Goal: Transaction & Acquisition: Purchase product/service

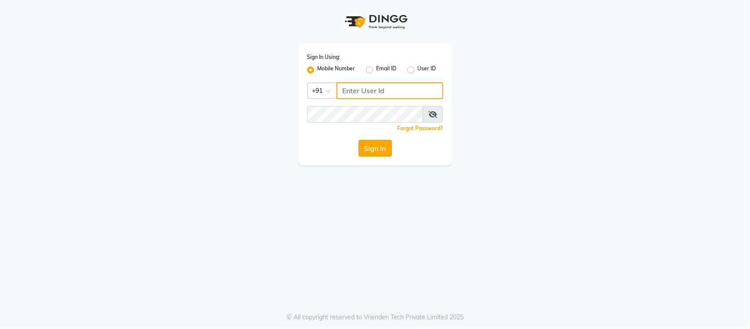
type input "9205559802"
click at [364, 152] on button "Sign In" at bounding box center [375, 148] width 33 height 17
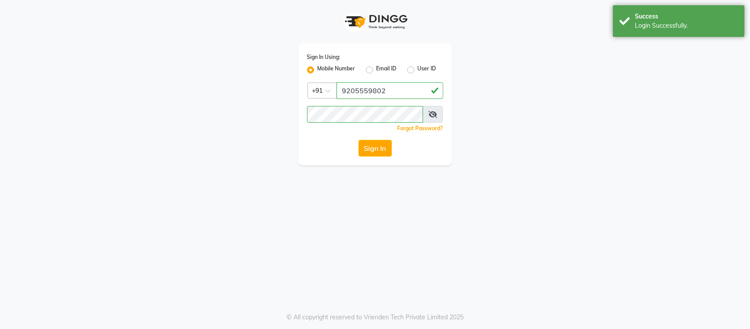
select select "service"
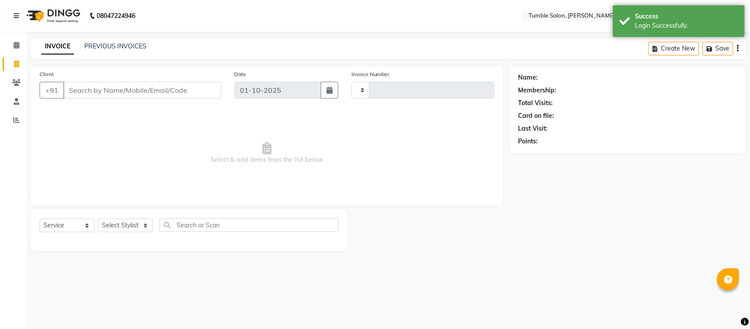
type input "2602"
select select "en"
select select "8207"
click at [143, 225] on select "Select Stylist Finance id [PERSON_NAME] [PERSON_NAME] [PERSON_NAME] [PERSON_NAM…" at bounding box center [125, 225] width 55 height 14
select select "77846"
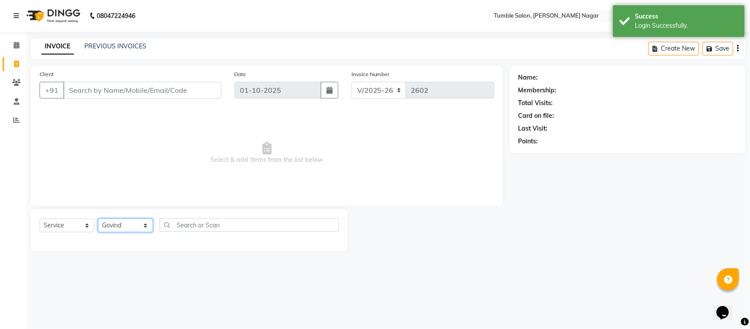
click at [98, 218] on select "Select Stylist Finance id Fiza Abbasi Govind Kiran Singh Krishna Lokesh Mahende…" at bounding box center [125, 225] width 55 height 14
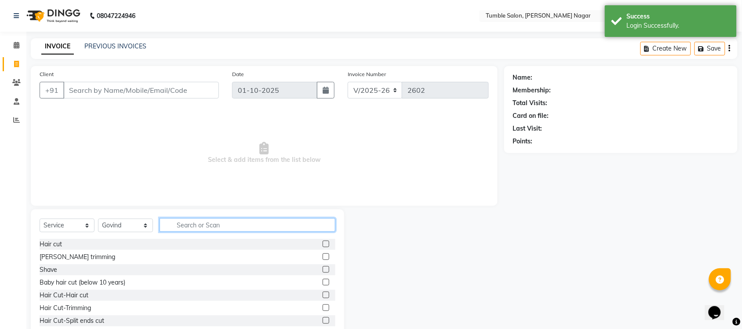
click at [218, 227] on input "text" at bounding box center [248, 225] width 176 height 14
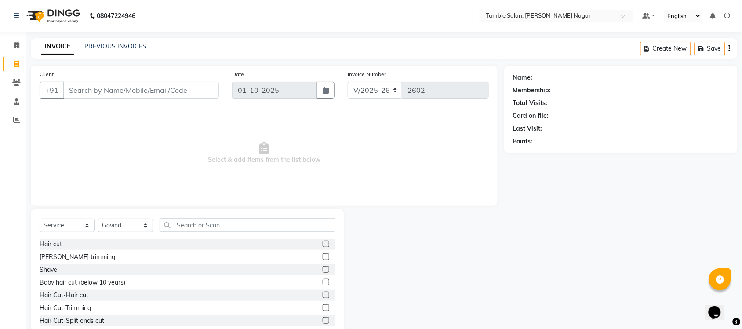
click at [323, 244] on label at bounding box center [326, 243] width 7 height 7
click at [323, 244] on input "checkbox" at bounding box center [326, 244] width 6 height 6
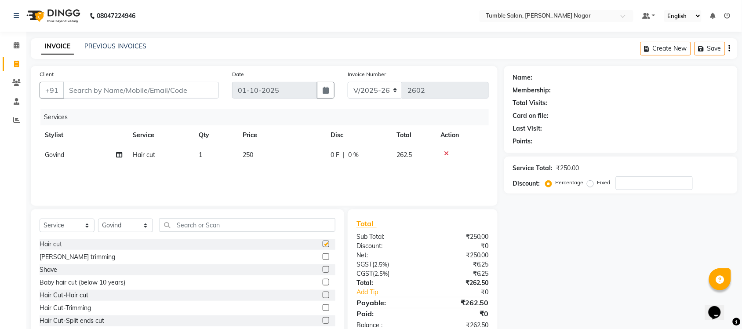
checkbox input "false"
click at [250, 155] on span "250" at bounding box center [248, 155] width 11 height 8
select select "77846"
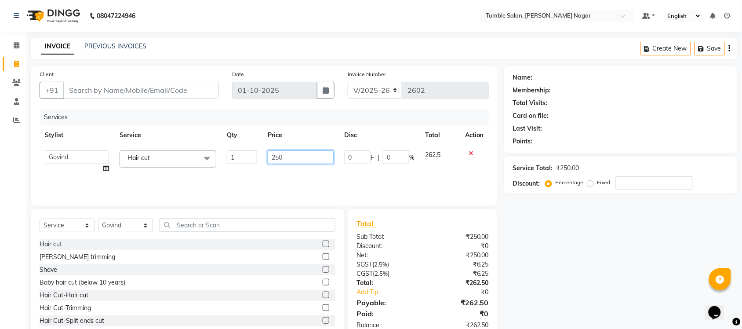
click at [279, 155] on input "250" at bounding box center [301, 157] width 66 height 14
type input "270"
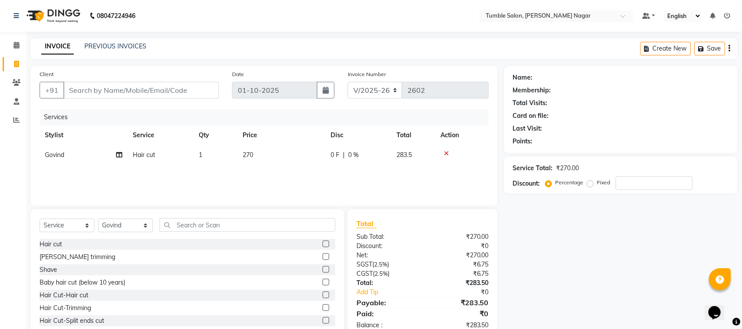
click at [612, 223] on div "Name: Membership: Total Visits: Card on file: Last Visit: Points: Service Total…" at bounding box center [624, 202] width 240 height 273
click at [103, 88] on input "Client" at bounding box center [141, 90] width 156 height 17
type input "9"
type input "0"
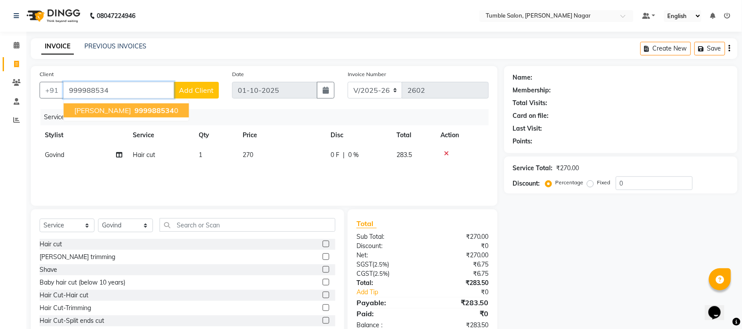
click at [151, 110] on span "999988534" at bounding box center [155, 110] width 40 height 9
type input "9999885340"
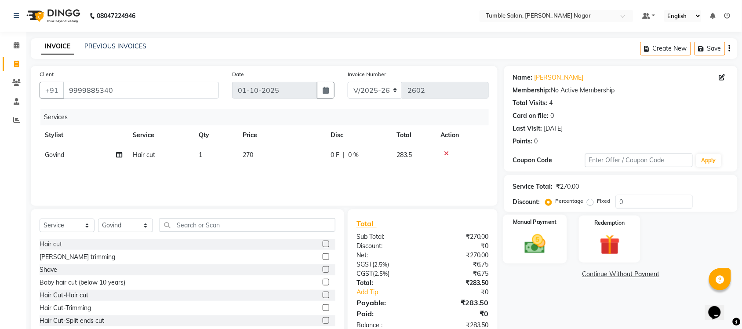
click at [532, 233] on img at bounding box center [535, 244] width 34 height 24
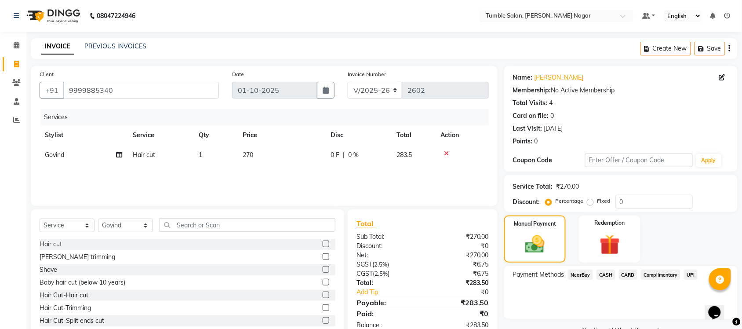
scroll to position [22, 0]
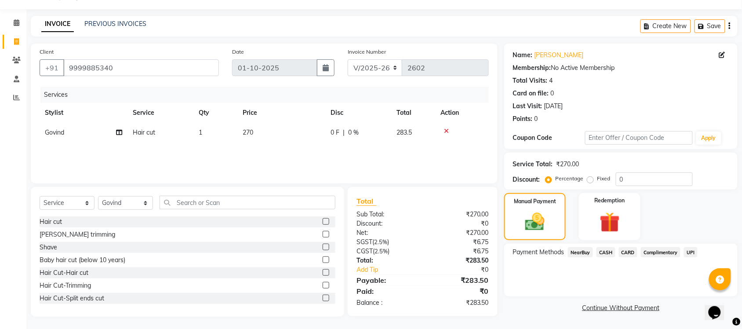
click at [691, 251] on span "UPI" at bounding box center [691, 252] width 14 height 10
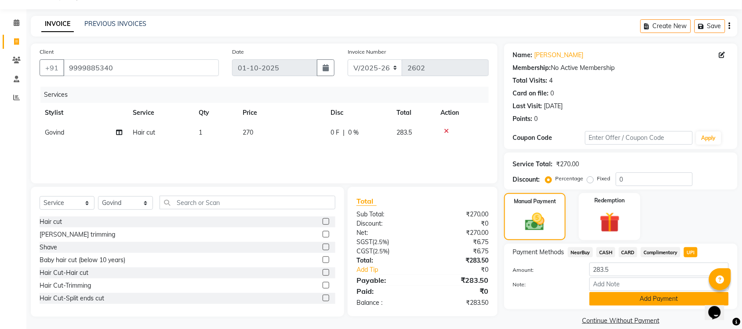
click at [642, 299] on button "Add Payment" at bounding box center [659, 299] width 139 height 14
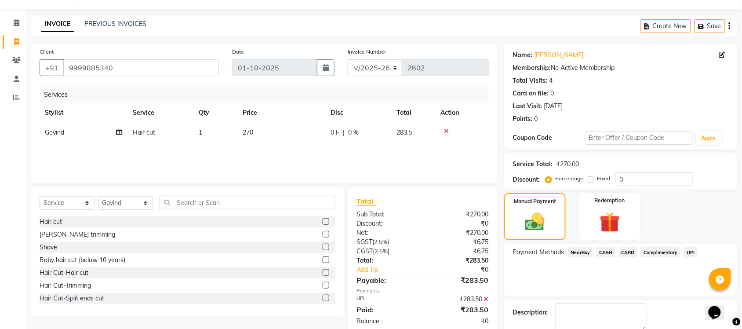
scroll to position [71, 0]
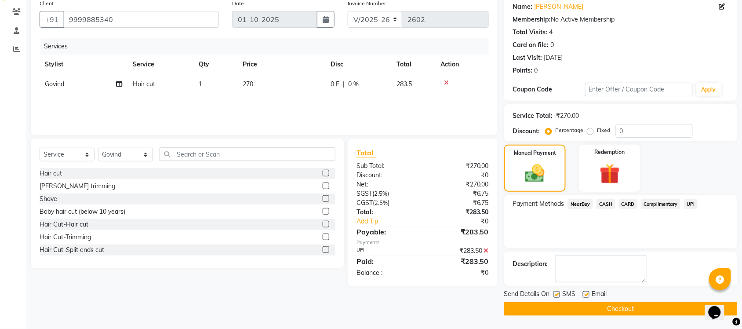
click at [620, 313] on button "Checkout" at bounding box center [620, 309] width 233 height 14
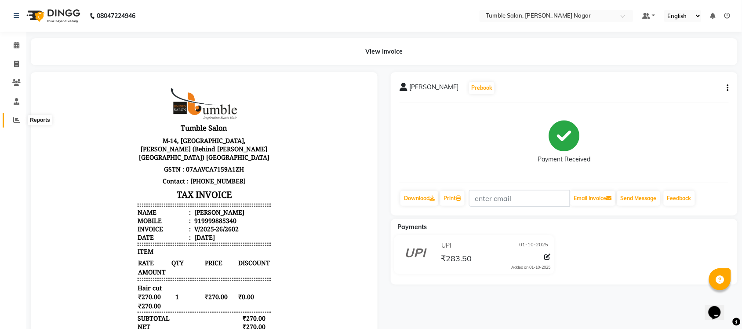
click at [15, 121] on icon at bounding box center [16, 119] width 7 height 7
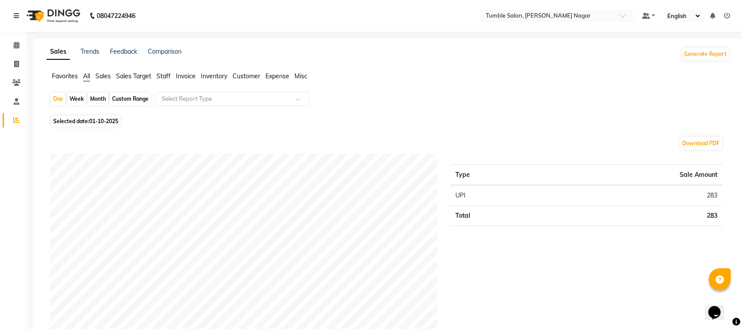
click at [103, 76] on span "Sales" at bounding box center [102, 76] width 15 height 8
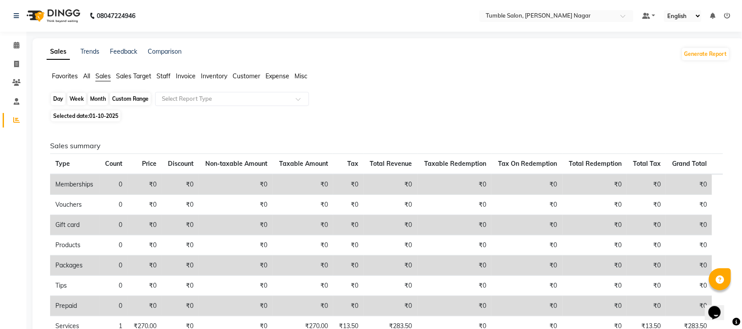
click at [58, 99] on div "Day" at bounding box center [58, 99] width 15 height 12
select select "10"
select select "2025"
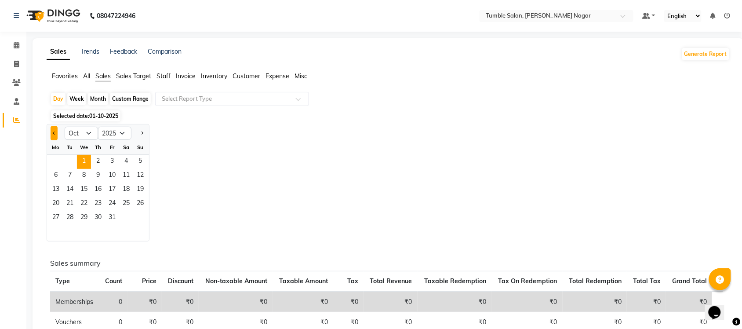
click at [54, 132] on span "Previous month" at bounding box center [54, 132] width 3 height 3
select select "9"
click at [64, 216] on span "30" at bounding box center [70, 218] width 14 height 14
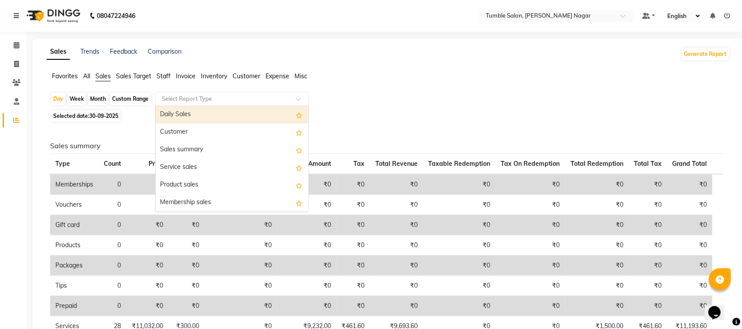
click at [298, 98] on span at bounding box center [301, 101] width 11 height 9
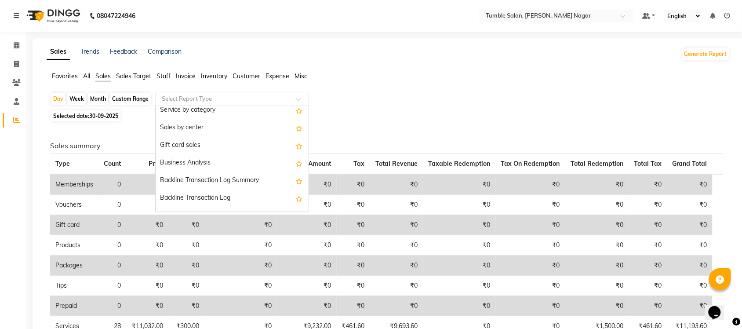
scroll to position [210, 0]
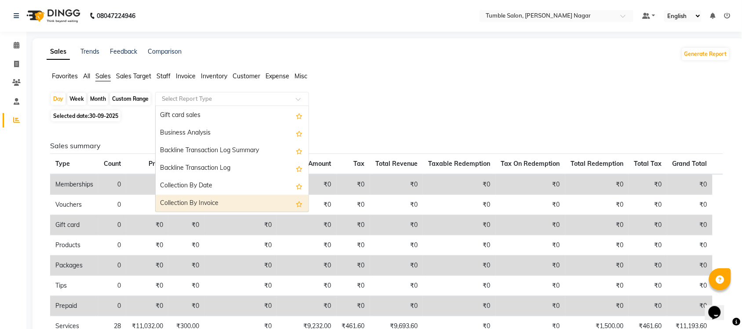
click at [238, 203] on div "Collection By Invoice" at bounding box center [232, 204] width 153 height 18
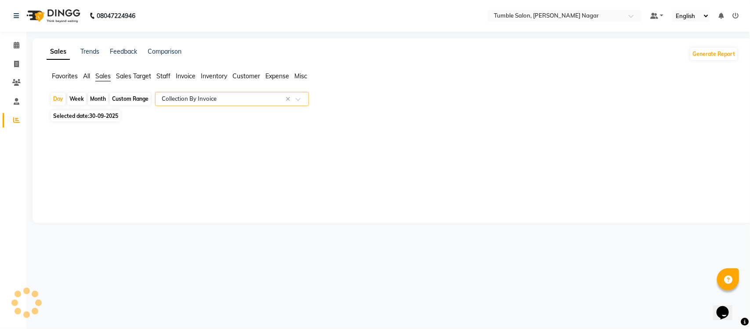
select select "full_report"
select select "csv"
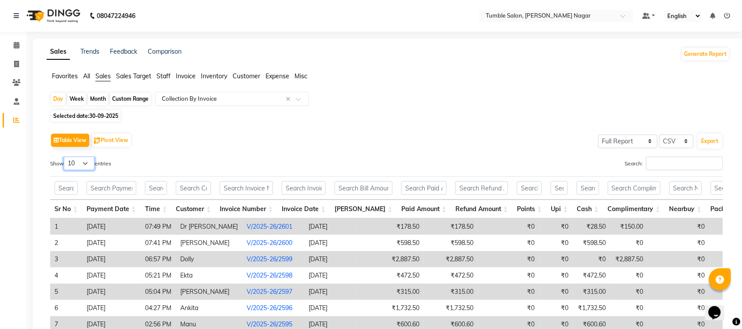
click at [89, 164] on select "10 25 50 100" at bounding box center [79, 164] width 31 height 14
select select "100"
click at [65, 157] on select "10 25 50 100" at bounding box center [79, 164] width 31 height 14
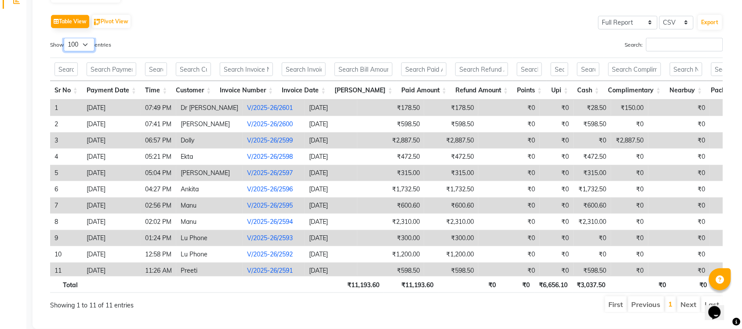
scroll to position [127, 0]
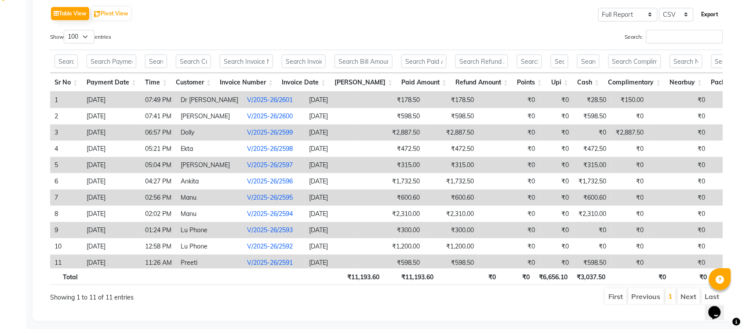
click at [706, 13] on button "Export" at bounding box center [710, 14] width 24 height 15
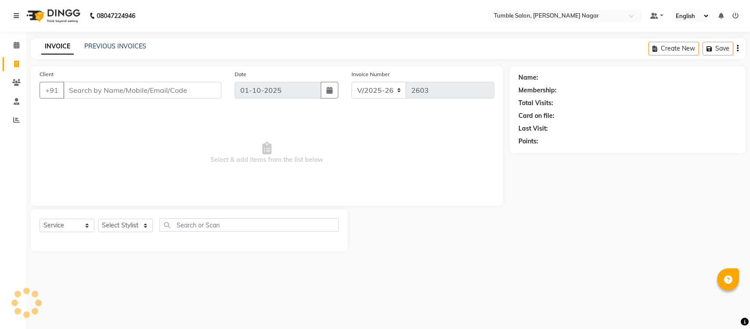
select select "8207"
select select "service"
click at [143, 223] on select "Select Stylist Finance id [PERSON_NAME] [PERSON_NAME] [PERSON_NAME] [PERSON_NAM…" at bounding box center [125, 225] width 55 height 14
select select "77848"
click at [98, 218] on select "Select Stylist Finance id [PERSON_NAME] [PERSON_NAME] [PERSON_NAME] [PERSON_NAM…" at bounding box center [125, 225] width 55 height 14
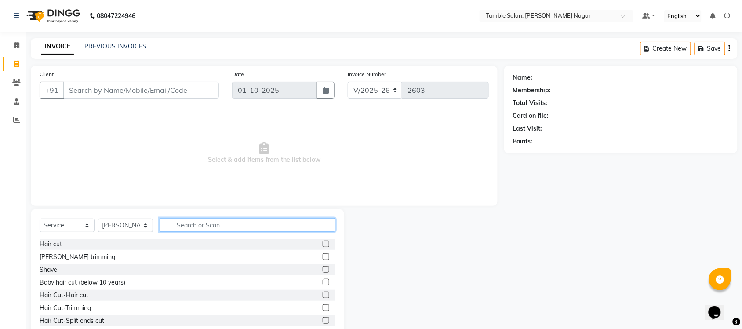
click at [179, 224] on input "text" at bounding box center [248, 225] width 176 height 14
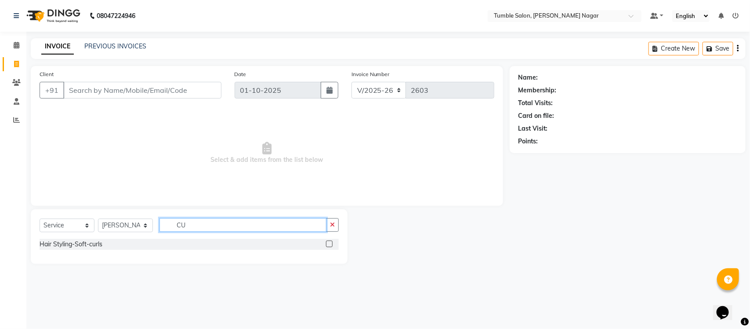
type input "C"
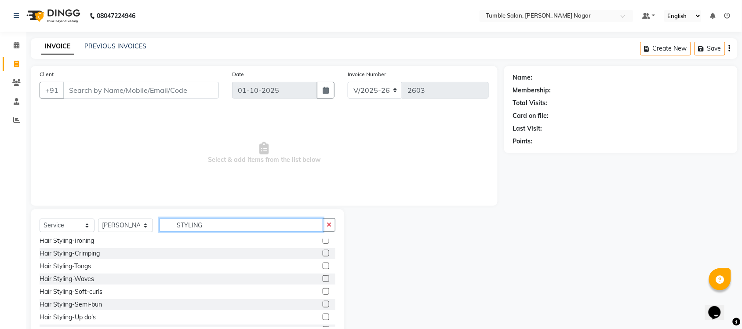
scroll to position [27, 0]
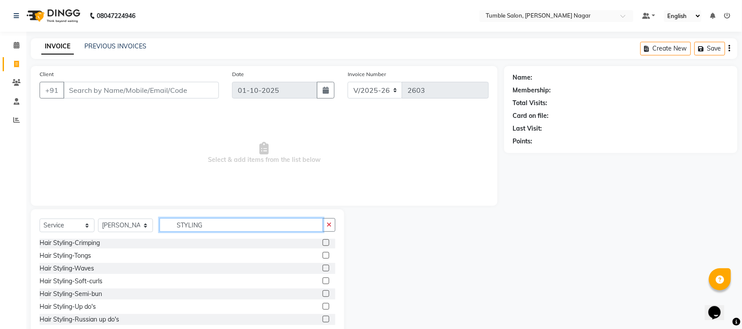
type input "STYLING"
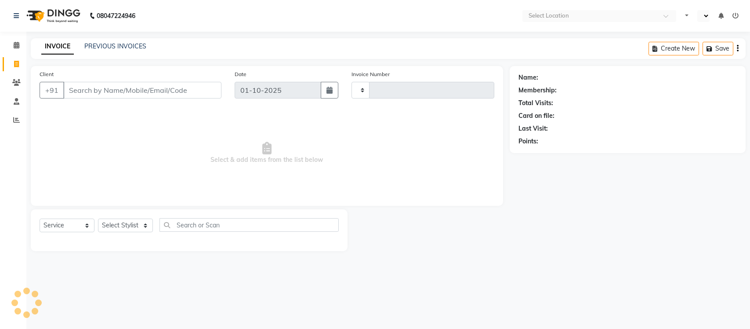
select select "service"
type input "2603"
select select "en"
select select "8207"
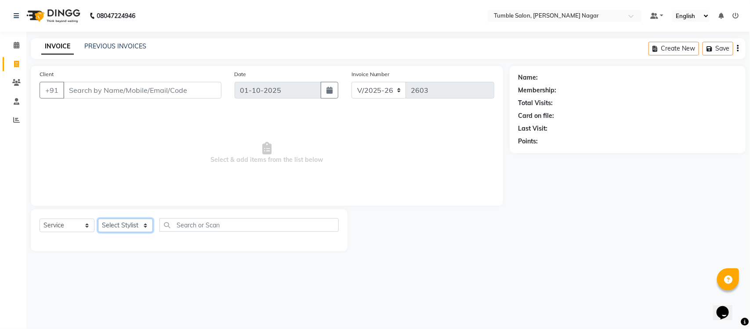
click at [147, 225] on select "Select Stylist Finance id Fiza Abbasi Govind Kiran Singh Krishna Lokesh Mahende…" at bounding box center [125, 225] width 55 height 14
select select "77851"
click at [98, 218] on select "Select Stylist Finance id Fiza Abbasi Govind Kiran Singh Krishna Lokesh Mahende…" at bounding box center [125, 225] width 55 height 14
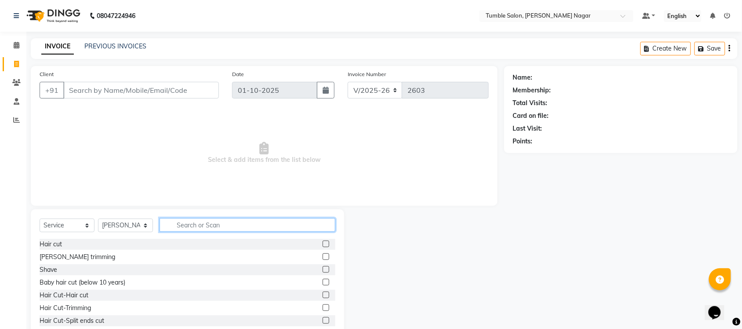
click at [198, 222] on input "text" at bounding box center [248, 225] width 176 height 14
type input "MAKE UP"
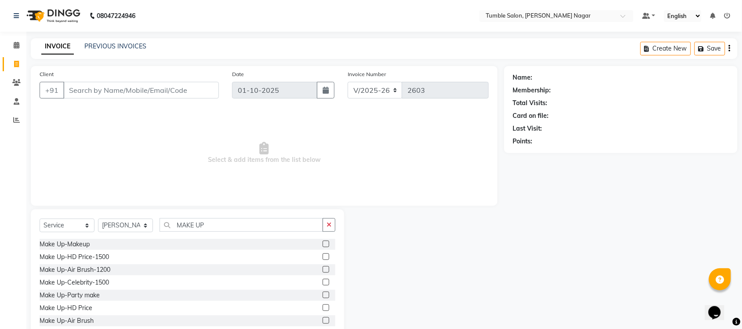
click at [323, 243] on label at bounding box center [326, 243] width 7 height 7
click at [323, 243] on input "checkbox" at bounding box center [326, 244] width 6 height 6
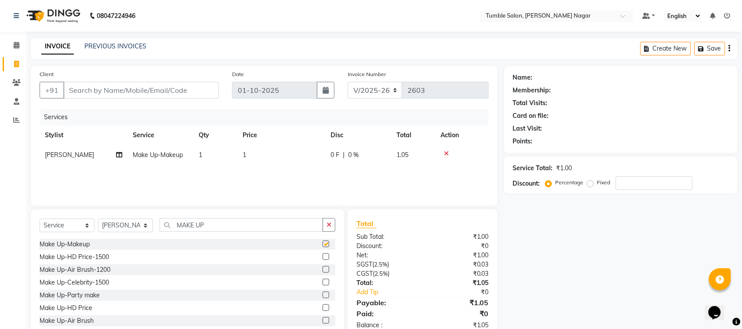
checkbox input "false"
click at [323, 307] on label at bounding box center [326, 307] width 7 height 7
click at [323, 307] on input "checkbox" at bounding box center [326, 308] width 6 height 6
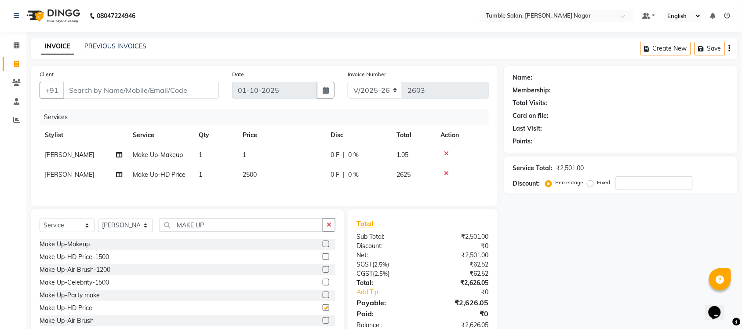
checkbox input "false"
click at [445, 153] on icon at bounding box center [446, 153] width 5 height 6
click at [247, 152] on span "2500" at bounding box center [250, 155] width 14 height 8
select select "77851"
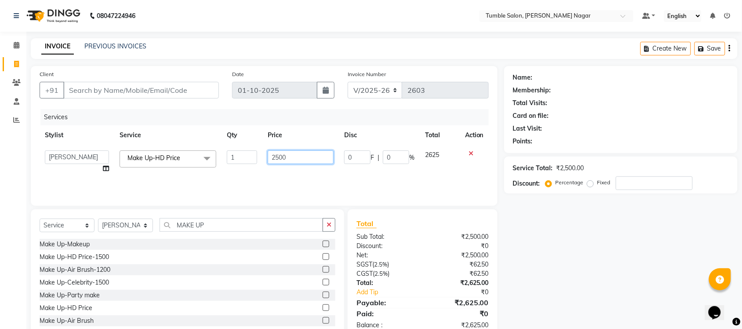
click at [277, 157] on input "2500" at bounding box center [301, 157] width 66 height 14
type input "3500"
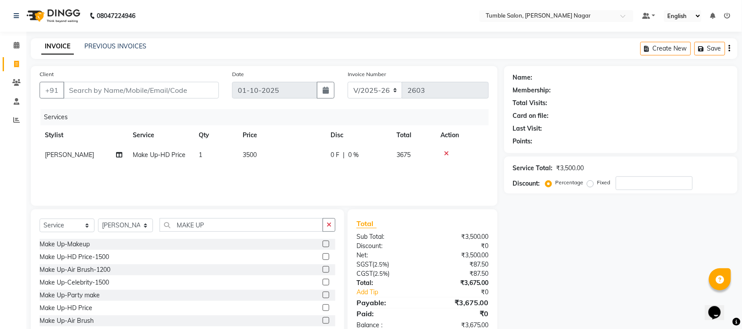
click at [590, 245] on div "Name: Membership: Total Visits: Card on file: Last Visit: Points: Service Total…" at bounding box center [624, 202] width 240 height 273
click at [248, 153] on span "3500" at bounding box center [250, 155] width 14 height 8
select select "77851"
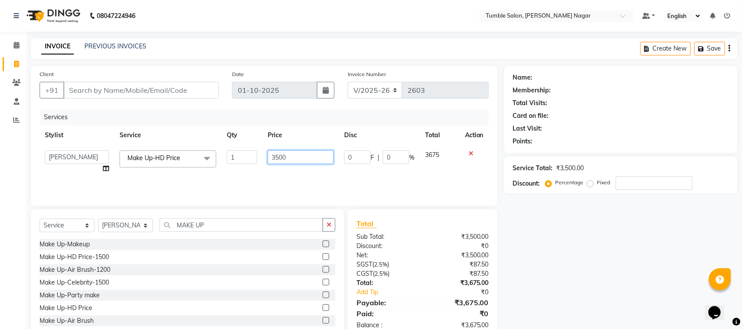
click at [280, 155] on input "3500" at bounding box center [301, 157] width 66 height 14
type input "3600"
click at [579, 236] on div "Name: Membership: Total Visits: Card on file: Last Visit: Points: Service Total…" at bounding box center [624, 202] width 240 height 273
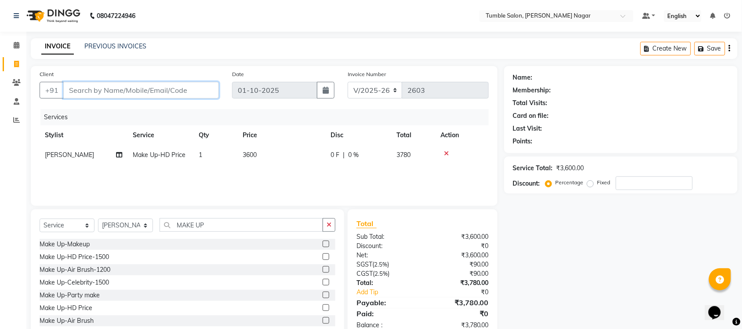
click at [101, 92] on input "Client" at bounding box center [141, 90] width 156 height 17
click at [88, 90] on input "Client" at bounding box center [141, 90] width 156 height 17
type input "8"
type input "0"
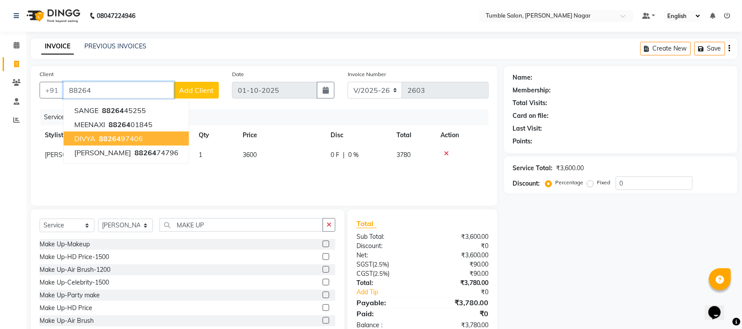
click at [124, 140] on ngb-highlight "88264 97406" at bounding box center [120, 138] width 46 height 9
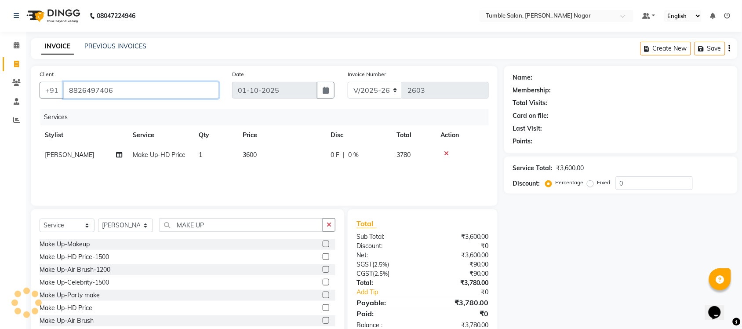
type input "8826497406"
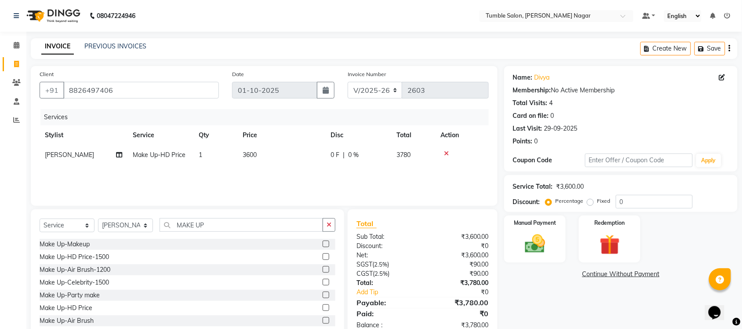
scroll to position [23, 0]
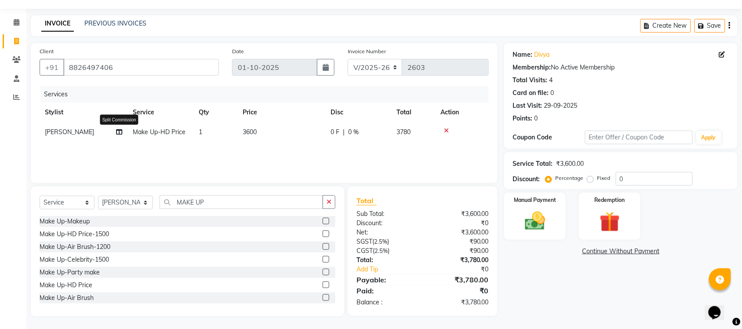
click at [119, 131] on icon at bounding box center [119, 132] width 6 height 6
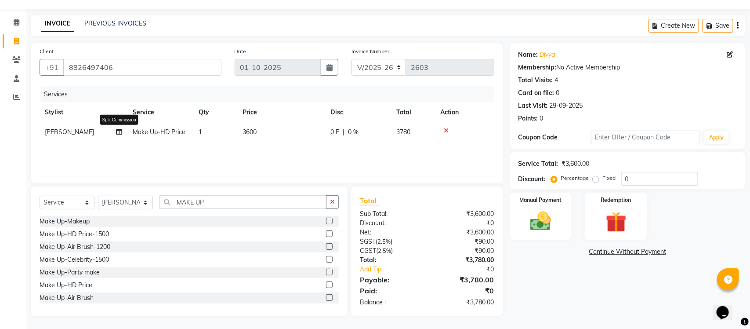
select select "77851"
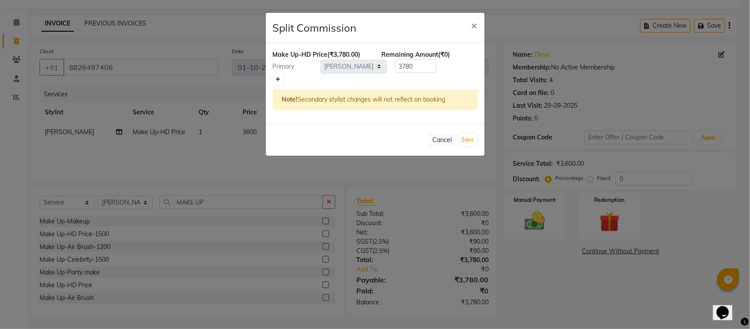
click at [278, 80] on icon at bounding box center [278, 79] width 5 height 5
type input "1890"
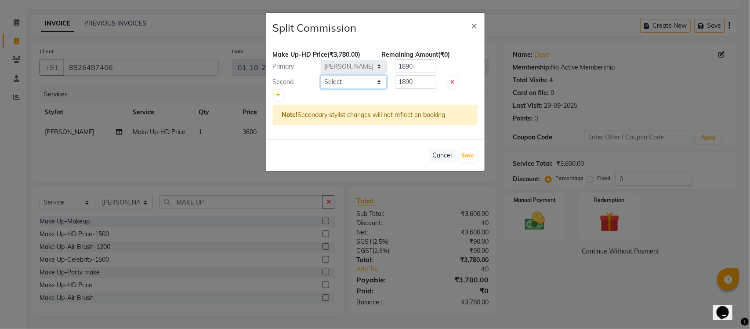
click at [379, 82] on select "Select Finance id Fiza Abbasi Govind Kiran Singh Krishna Lokesh Mahender Muskan…" at bounding box center [354, 82] width 66 height 14
select select "92332"
click at [321, 75] on select "Select Finance id Fiza Abbasi Govind Kiran Singh Krishna Lokesh Mahender Muskan…" at bounding box center [354, 82] width 66 height 14
click at [453, 80] on icon at bounding box center [453, 82] width 4 height 5
type input "3780"
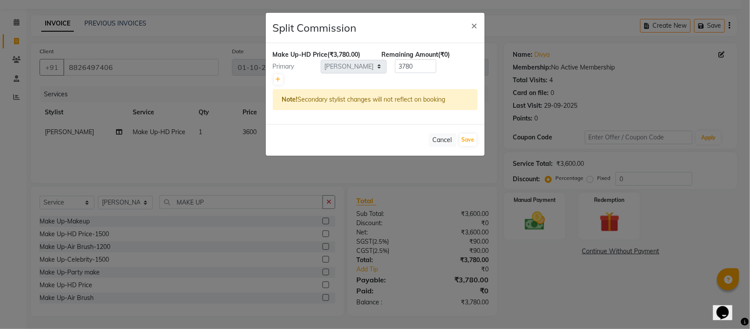
click at [53, 130] on ngb-modal-window "Split Commission × Make Up-HD Price (₹3,780.00) Remaining Amount (₹0) Primary S…" at bounding box center [375, 164] width 750 height 329
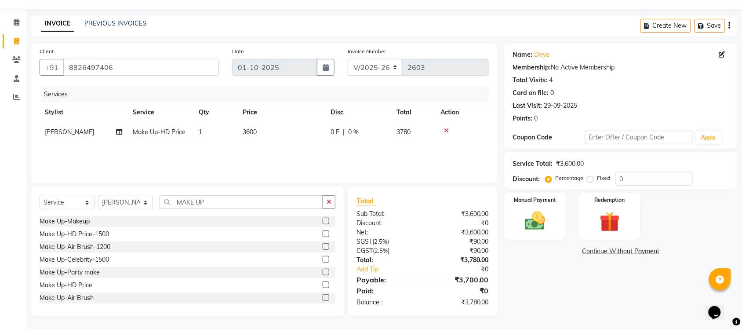
click at [46, 128] on span "[PERSON_NAME]" at bounding box center [69, 132] width 49 height 8
select select "77851"
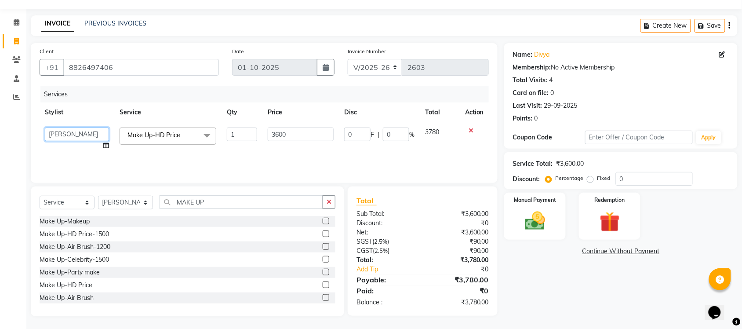
click at [49, 132] on select "Finance id Fiza Abbasi Govind Kiran Singh Krishna Lokesh Mahender Muskan Neetu …" at bounding box center [77, 134] width 64 height 14
select select "92332"
click at [105, 146] on icon at bounding box center [106, 145] width 6 height 6
select select "92332"
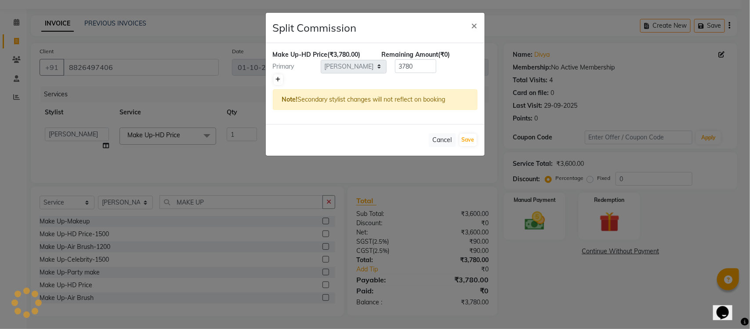
click at [277, 82] on link at bounding box center [278, 79] width 9 height 11
type input "1890"
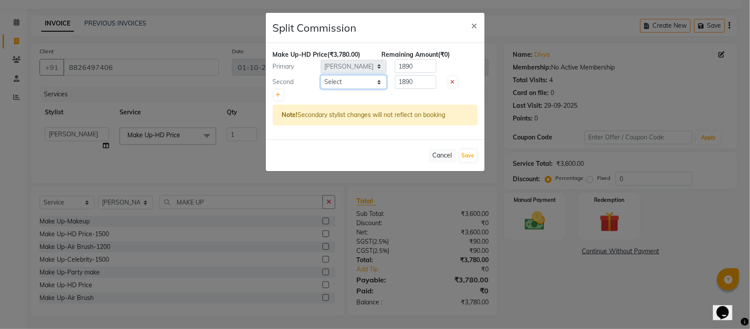
click at [379, 81] on select "Select Finance id Fiza Abbasi Govind Kiran Singh Krishna Lokesh Mahender Muskan…" at bounding box center [354, 82] width 66 height 14
select select "77851"
click at [321, 75] on select "Select Finance id Fiza Abbasi Govind Kiran Singh Krishna Lokesh Mahender Muskan…" at bounding box center [354, 82] width 66 height 14
click at [454, 83] on icon at bounding box center [453, 82] width 4 height 5
type input "3780"
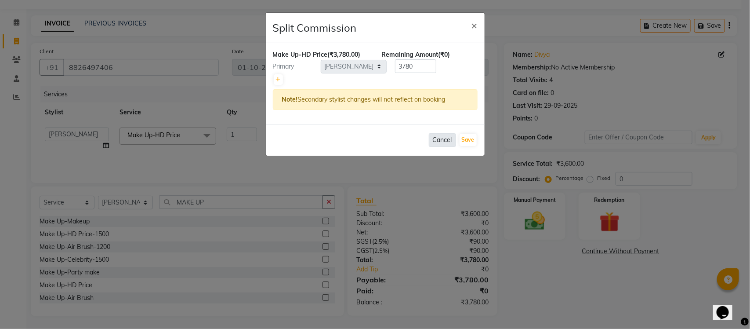
click at [445, 139] on button "Cancel" at bounding box center [442, 140] width 27 height 14
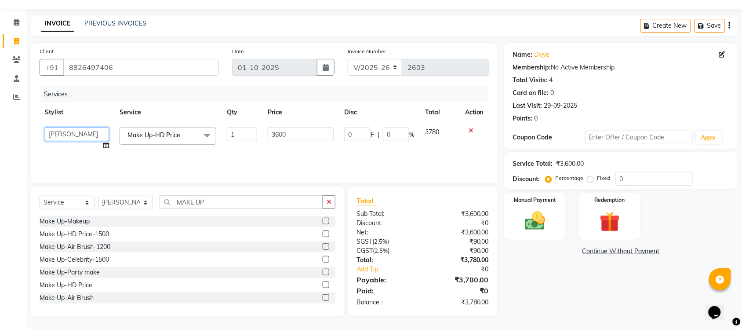
click at [87, 135] on select "Finance id Fiza Abbasi Govind Kiran Singh Krishna Lokesh Mahender Muskan Neetu …" at bounding box center [77, 134] width 64 height 14
select select "77851"
click at [107, 144] on icon at bounding box center [106, 145] width 6 height 6
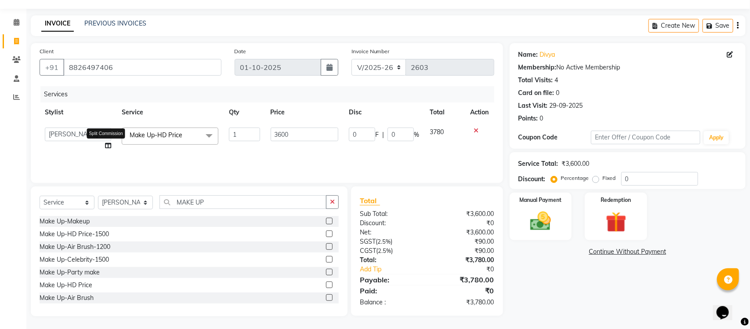
select select "77851"
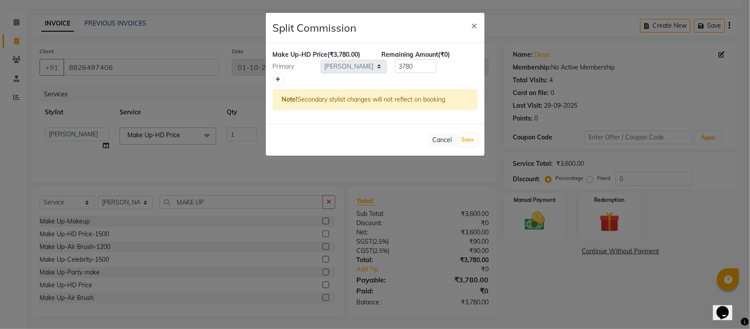
click at [279, 79] on icon at bounding box center [278, 79] width 5 height 5
type input "1890"
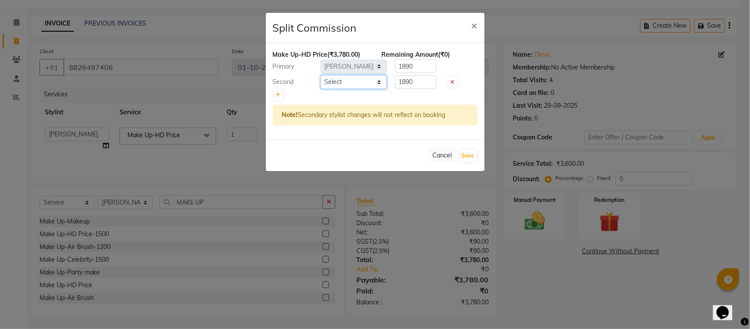
click at [379, 84] on select "Select Finance id Fiza Abbasi Govind Kiran Singh Krishna Lokesh Mahender Muskan…" at bounding box center [354, 82] width 66 height 14
select select "92332"
click at [321, 75] on select "Select Finance id Fiza Abbasi Govind Kiran Singh Krishna Lokesh Mahender Muskan…" at bounding box center [354, 82] width 66 height 14
click at [467, 157] on button "Save" at bounding box center [468, 155] width 17 height 12
select select "Select"
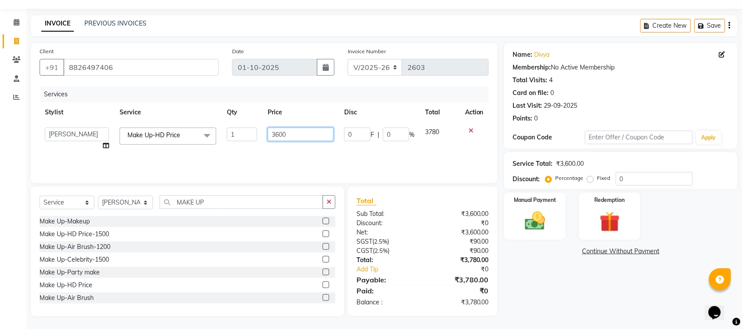
click at [282, 134] on input "3600" at bounding box center [301, 134] width 66 height 14
type input "3650"
click at [561, 289] on div "Name: Divya Membership: No Active Membership Total Visits: 4 Card on file: 0 La…" at bounding box center [624, 179] width 240 height 273
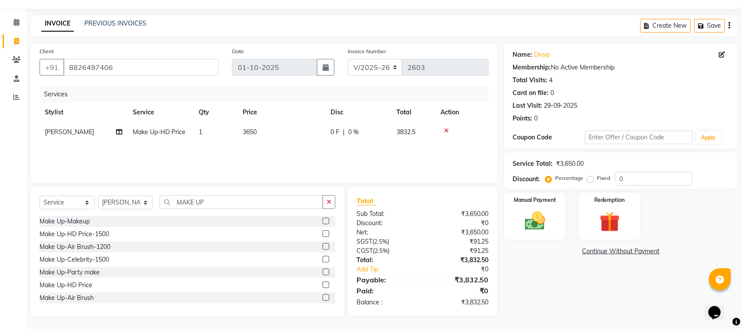
click at [253, 129] on span "3650" at bounding box center [250, 132] width 14 height 8
select select "77851"
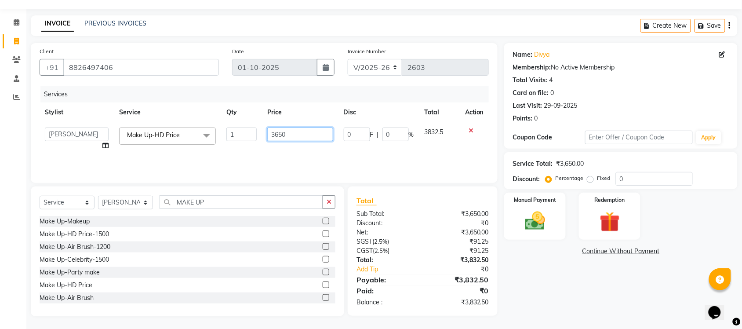
click at [280, 135] on input "3650" at bounding box center [300, 134] width 66 height 14
type input "3600"
click at [565, 290] on div "Name: Divya Membership: No Active Membership Total Visits: 4 Card on file: 0 La…" at bounding box center [624, 179] width 240 height 273
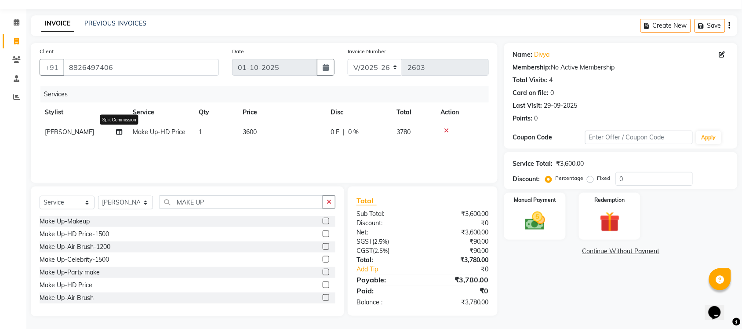
click at [117, 131] on icon at bounding box center [119, 132] width 6 height 6
select select "77851"
select select "92332"
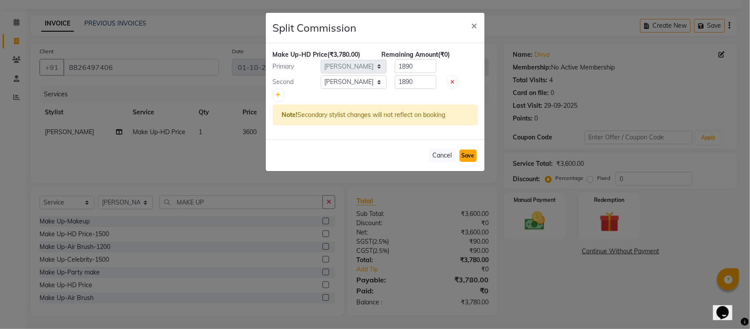
click at [465, 155] on button "Save" at bounding box center [468, 155] width 17 height 12
select select "Select"
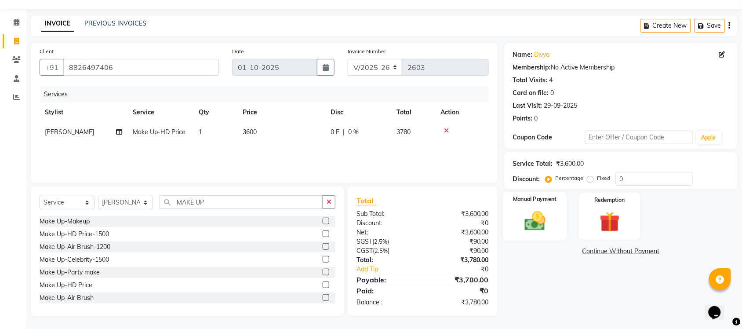
click at [538, 223] on img at bounding box center [535, 221] width 34 height 24
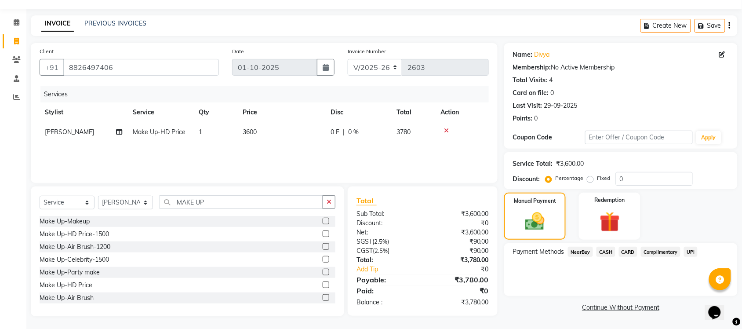
click at [691, 251] on span "UPI" at bounding box center [691, 252] width 14 height 10
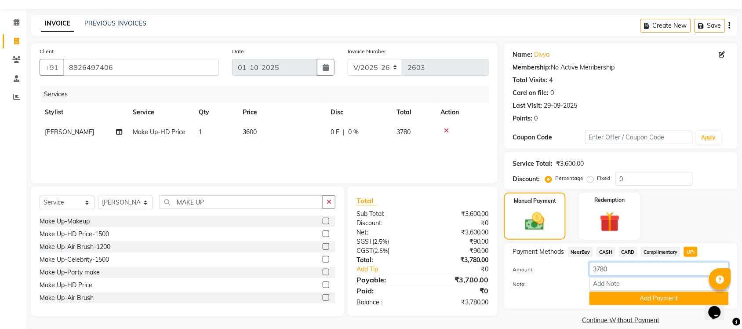
click at [619, 269] on input "3780" at bounding box center [659, 269] width 139 height 14
type input "3"
type input "1000"
click at [650, 297] on button "Add Payment" at bounding box center [659, 298] width 139 height 14
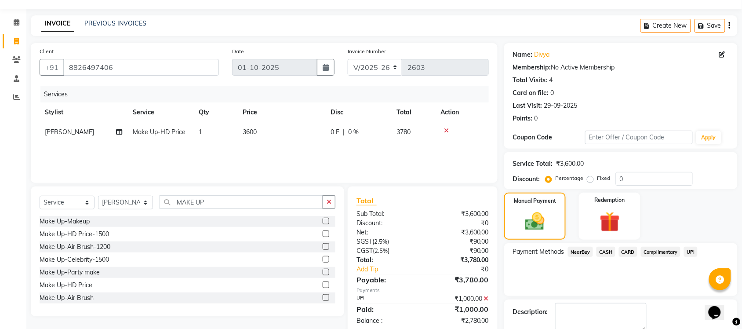
click at [606, 249] on span "CASH" at bounding box center [606, 252] width 19 height 10
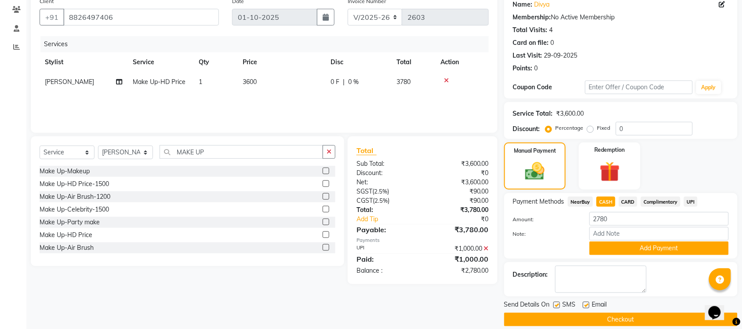
scroll to position [82, 0]
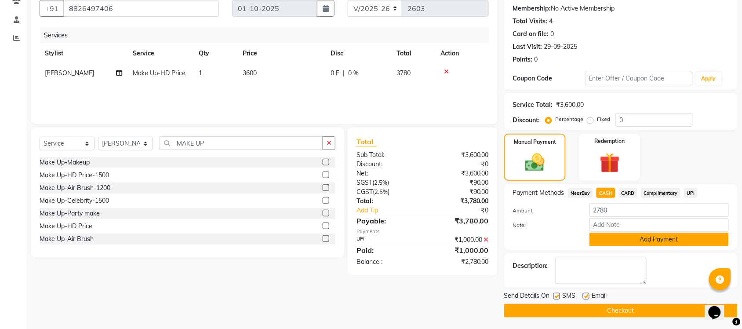
click at [666, 240] on button "Add Payment" at bounding box center [659, 240] width 139 height 14
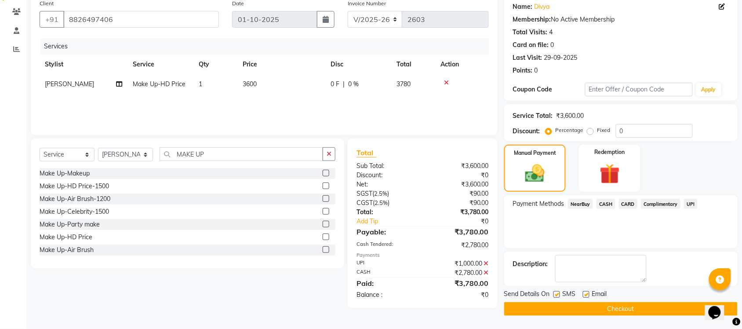
scroll to position [71, 0]
click at [585, 312] on button "Checkout" at bounding box center [620, 309] width 233 height 14
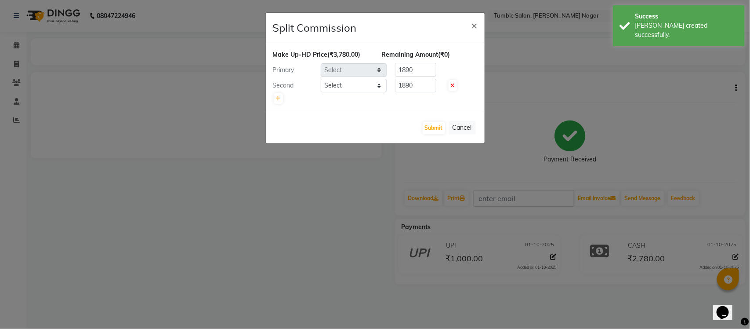
select select "77851"
select select "92332"
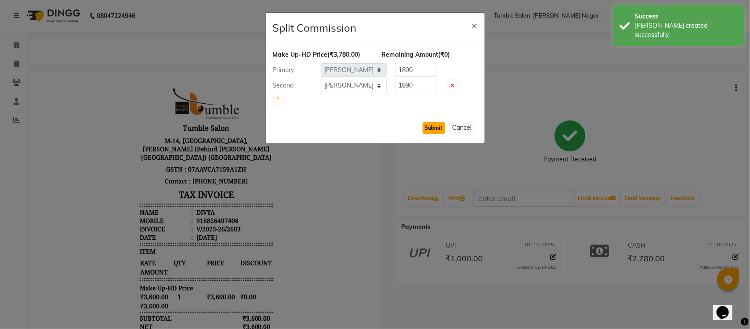
click at [434, 129] on button "Submit" at bounding box center [434, 128] width 22 height 12
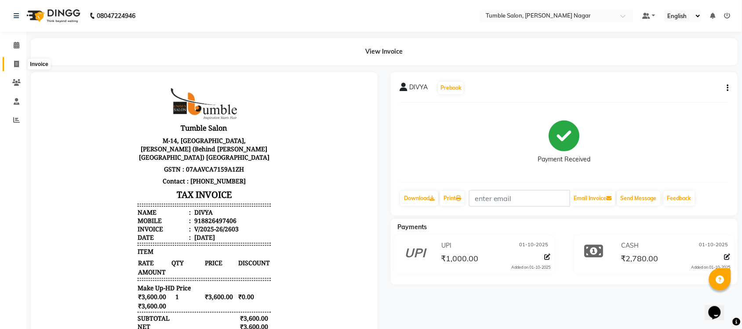
click at [15, 62] on icon at bounding box center [16, 64] width 5 height 7
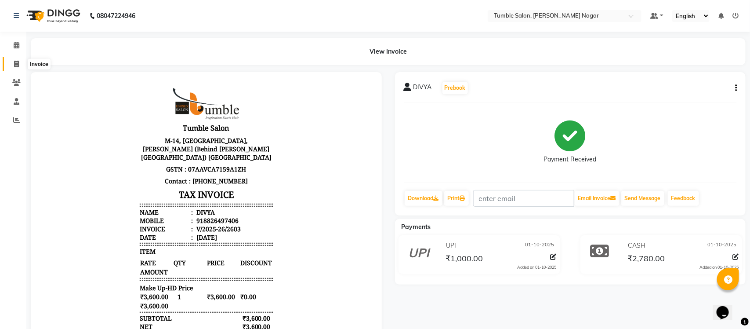
select select "service"
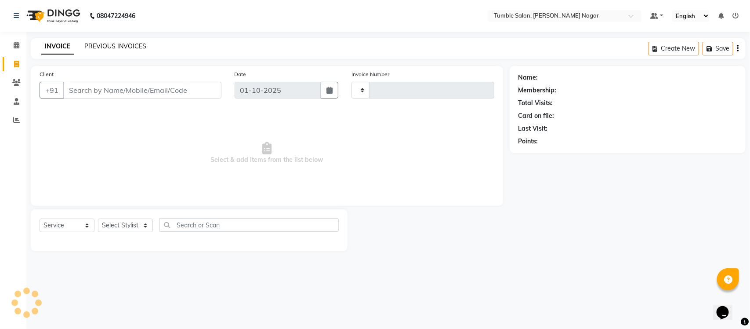
click at [95, 47] on link "PREVIOUS INVOICES" at bounding box center [115, 46] width 62 height 8
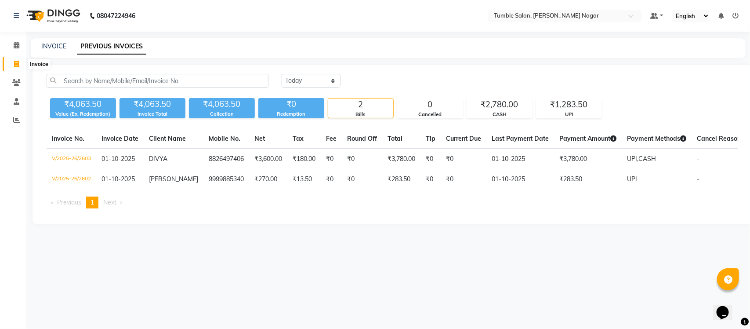
click at [18, 62] on icon at bounding box center [16, 64] width 5 height 7
select select "service"
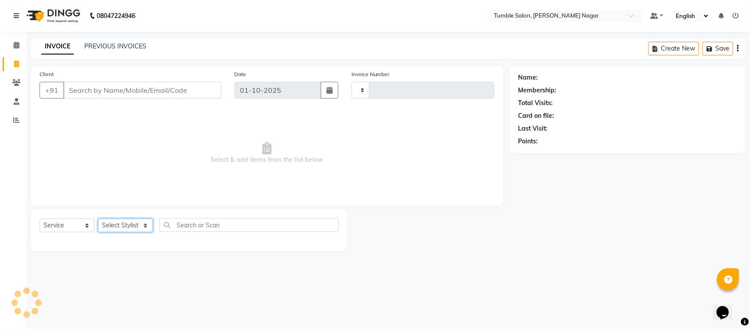
click at [146, 228] on select "Select Stylist" at bounding box center [125, 225] width 55 height 14
type input "2604"
select select "8207"
click at [146, 225] on select "Select Stylist" at bounding box center [125, 225] width 55 height 14
click at [146, 223] on select "Select Stylist" at bounding box center [125, 225] width 55 height 14
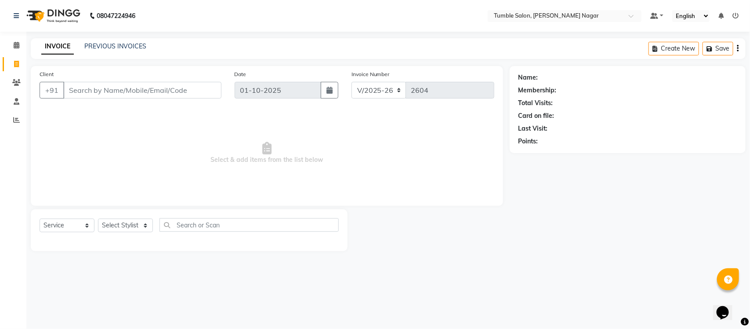
click at [220, 155] on span "Select & add items from the list below" at bounding box center [267, 153] width 455 height 88
click at [112, 47] on link "PREVIOUS INVOICES" at bounding box center [115, 46] width 62 height 8
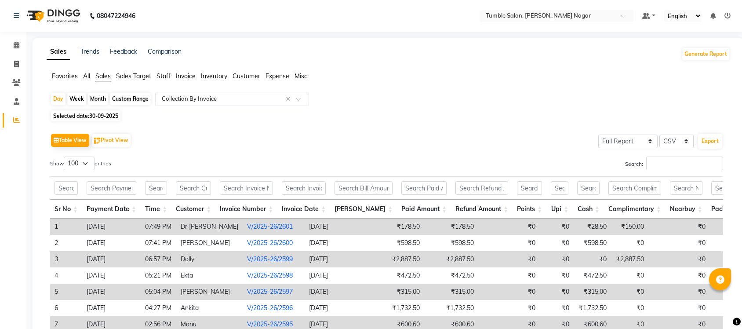
select select "full_report"
select select "csv"
select select "100"
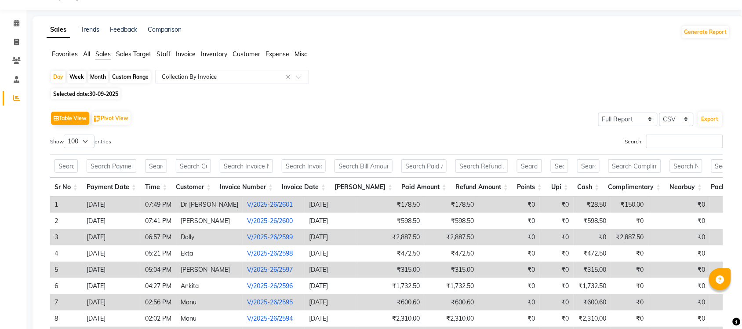
scroll to position [18, 0]
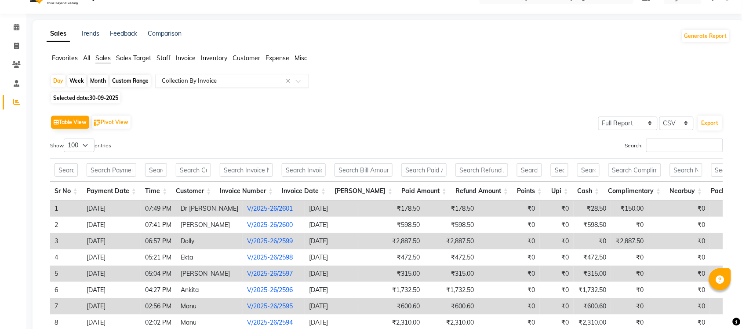
click at [299, 82] on span at bounding box center [301, 83] width 11 height 9
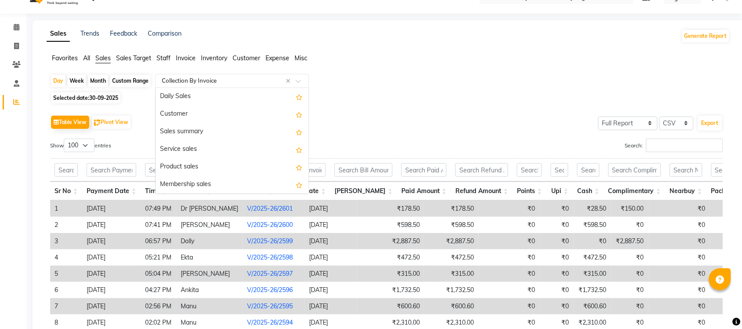
scroll to position [210, 0]
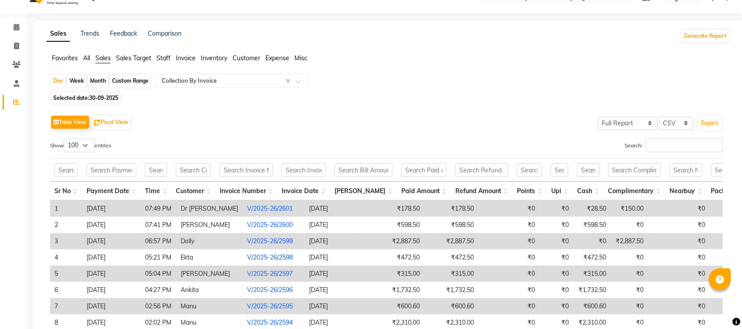
click at [365, 121] on div "Table View Pivot View Select Full Report Filtered Report Select CSV PDF Export" at bounding box center [386, 122] width 673 height 18
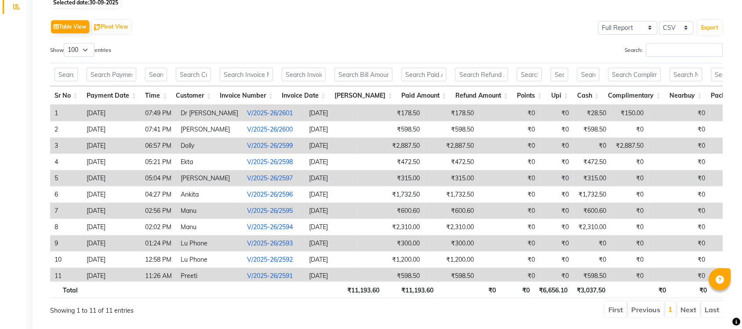
scroll to position [0, 0]
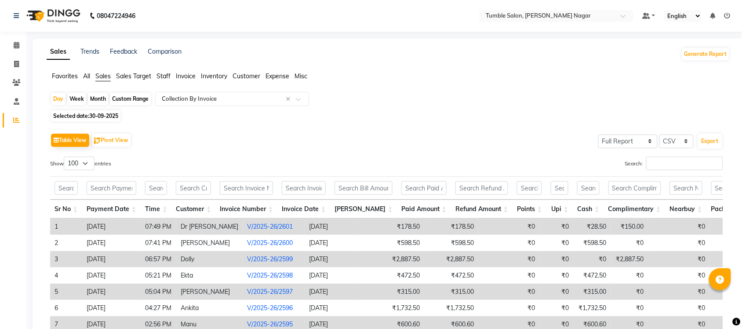
click at [98, 101] on div "Month" at bounding box center [98, 99] width 20 height 12
select select "9"
select select "2025"
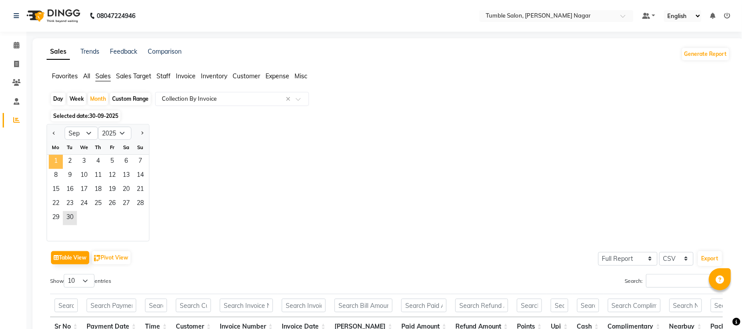
click at [56, 163] on span "1" at bounding box center [56, 162] width 14 height 14
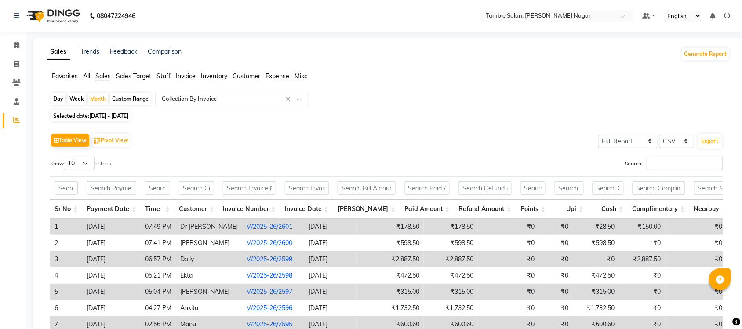
click at [135, 100] on div "Custom Range" at bounding box center [130, 99] width 41 height 12
select select "9"
select select "2025"
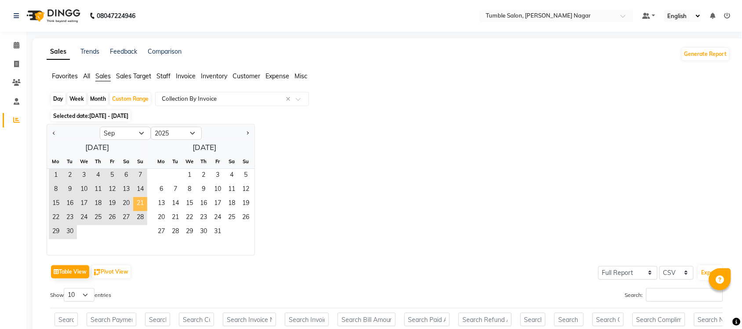
click at [135, 205] on span "21" at bounding box center [140, 204] width 14 height 14
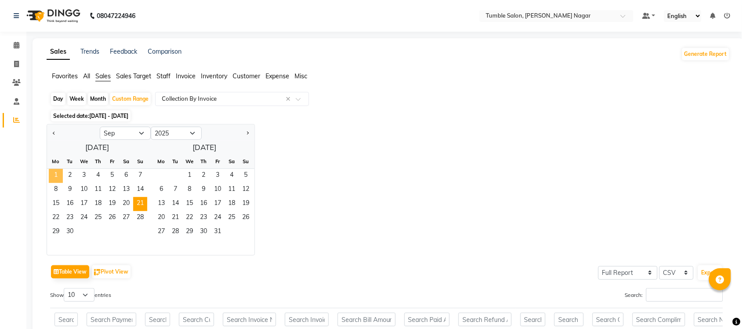
click at [54, 177] on span "1" at bounding box center [56, 176] width 14 height 14
click at [141, 204] on span "21" at bounding box center [140, 204] width 14 height 14
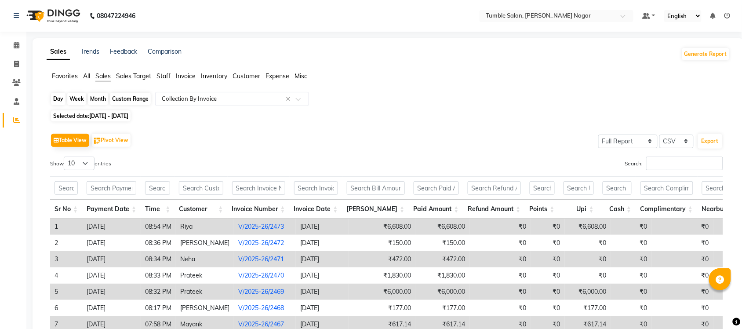
click at [119, 101] on div "Custom Range" at bounding box center [130, 99] width 41 height 12
select select "9"
select select "2025"
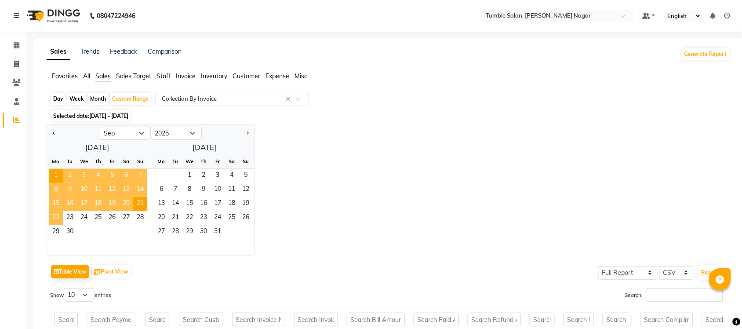
click at [54, 218] on span "22" at bounding box center [56, 218] width 14 height 14
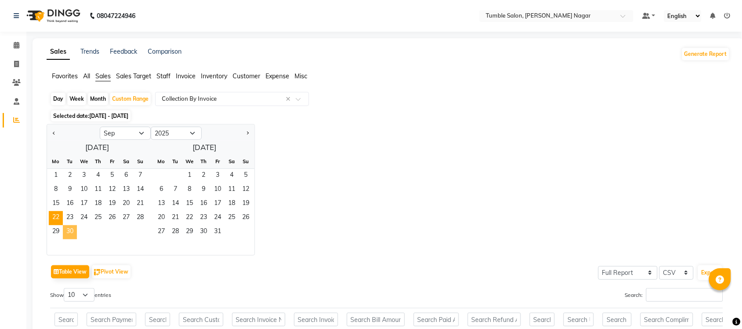
click at [67, 229] on span "30" at bounding box center [70, 232] width 14 height 14
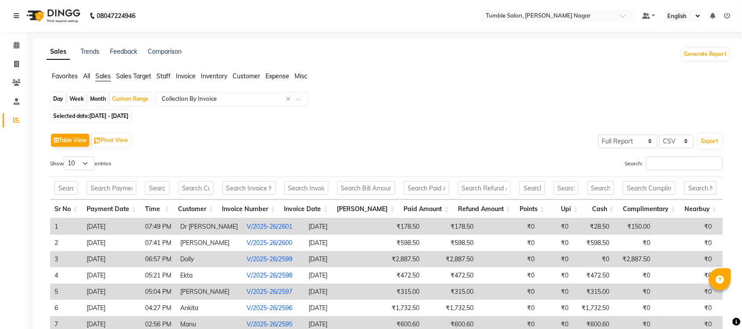
drag, startPoint x: 748, startPoint y: 131, endPoint x: 750, endPoint y: 181, distance: 50.6
click at [742, 181] on html "08047224946 Select Location × Tumble Salon, Uttam Nagar Default Panel My Panel …" at bounding box center [371, 164] width 742 height 329
click at [58, 97] on div "Day" at bounding box center [58, 99] width 15 height 12
select select "9"
select select "2025"
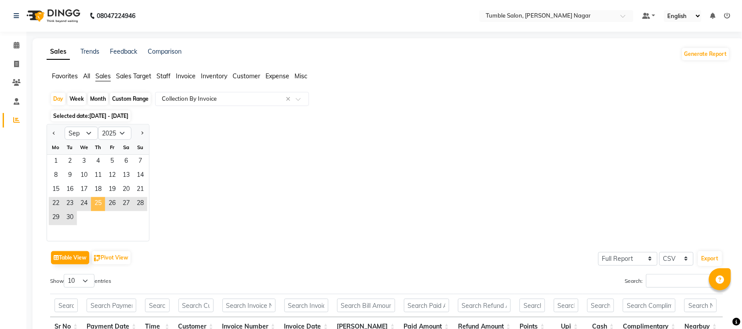
click at [98, 203] on span "25" at bounding box center [98, 204] width 14 height 14
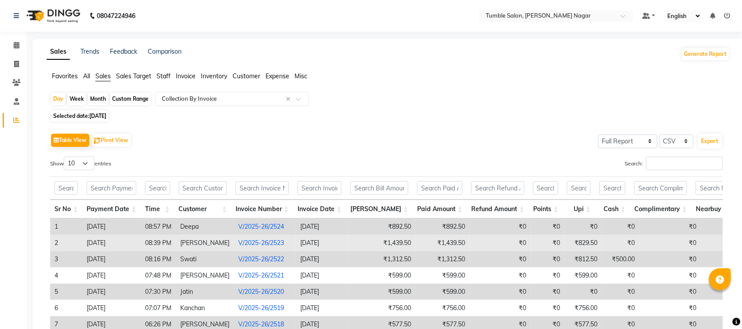
click at [262, 243] on link "V/2025-26/2523" at bounding box center [261, 243] width 46 height 8
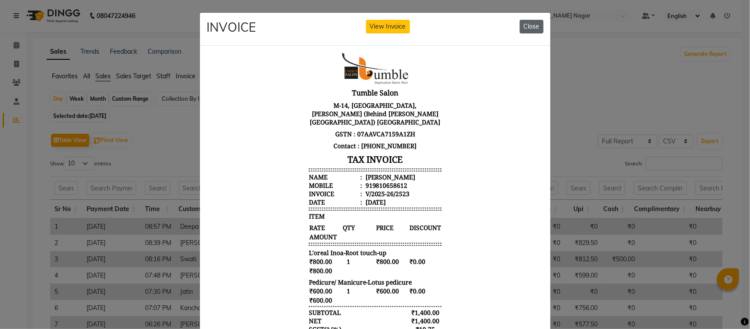
click at [537, 27] on button "Close" at bounding box center [532, 27] width 24 height 14
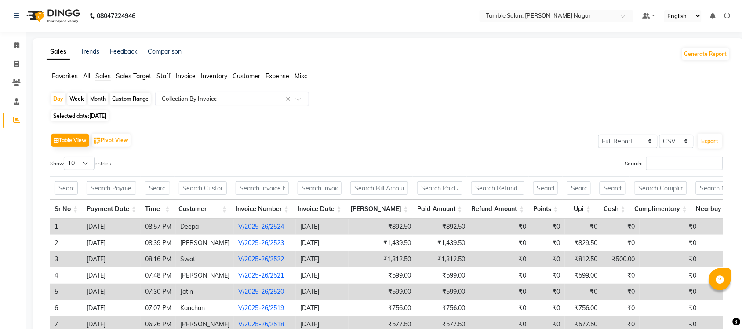
click at [101, 98] on div "Month" at bounding box center [98, 99] width 20 height 12
select select "9"
select select "2025"
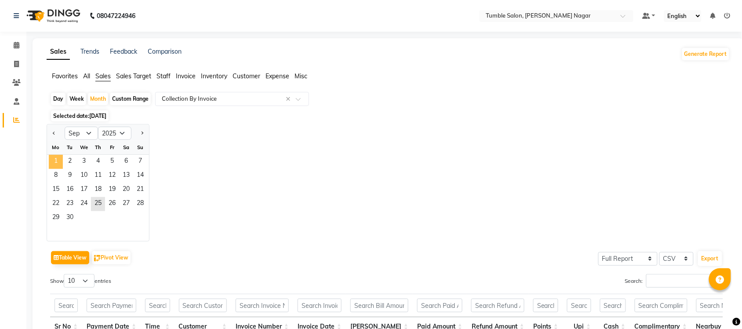
click at [53, 164] on span "1" at bounding box center [56, 162] width 14 height 14
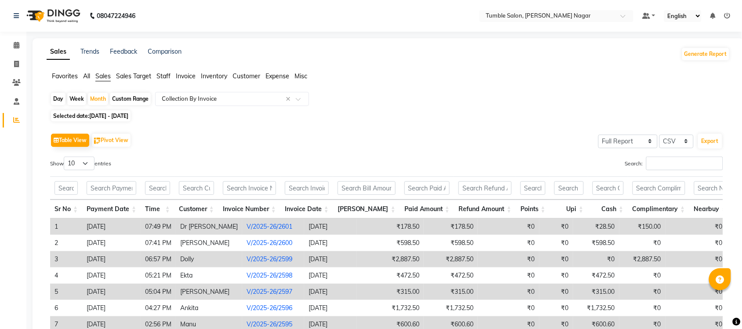
scroll to position [136, 0]
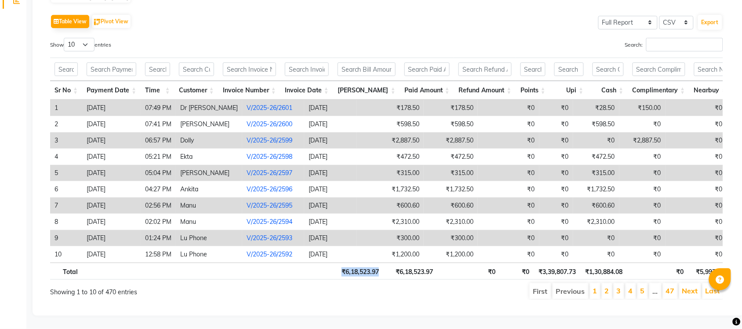
drag, startPoint x: 343, startPoint y: 264, endPoint x: 387, endPoint y: 264, distance: 44.0
click at [387, 264] on tr "Total ₹6,18,523.97 ₹6,18,523.97 ₹0 ₹0 ₹3,39,807.73 ₹1,30,884.08 ₹0 ₹5,997.16 ₹1…" at bounding box center [605, 270] width 1111 height 17
click at [385, 286] on ul "First Previous 1 2 3 4 5 … 47 Next Last" at bounding box center [529, 291] width 387 height 16
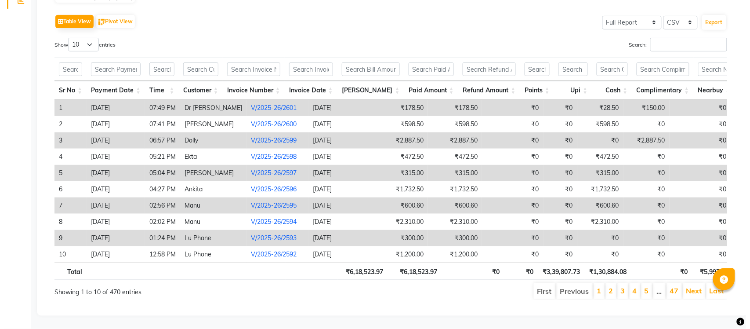
scroll to position [0, 0]
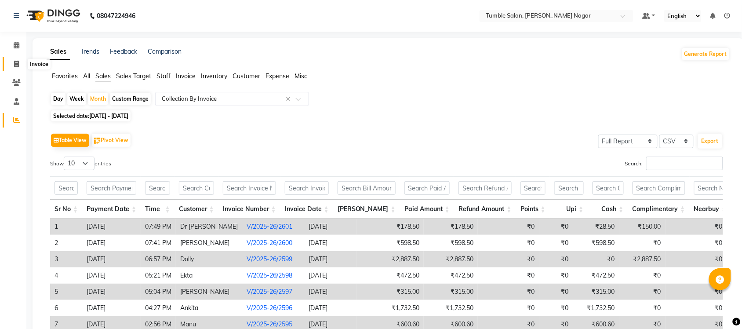
click at [12, 61] on span at bounding box center [16, 64] width 15 height 10
select select "service"
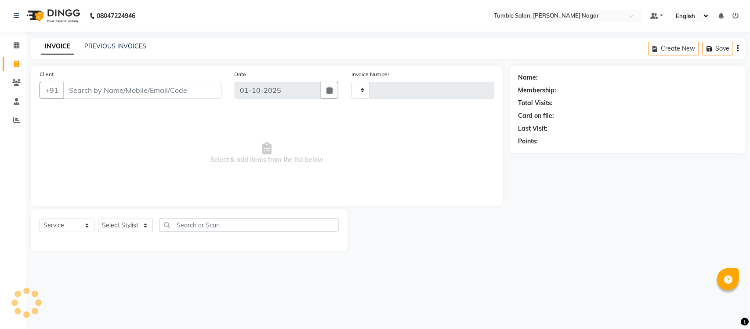
type input "2604"
select select "8207"
click at [110, 46] on link "PREVIOUS INVOICES" at bounding box center [115, 46] width 62 height 8
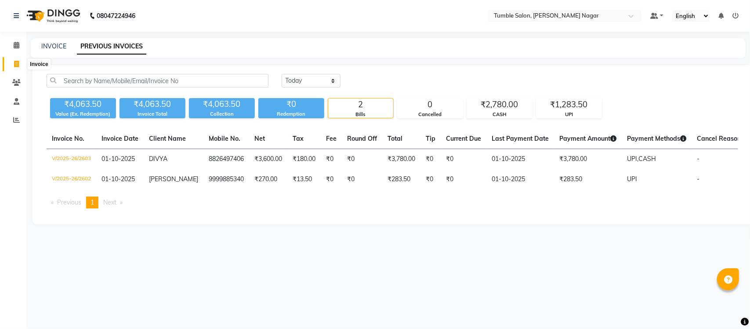
click at [15, 64] on icon at bounding box center [16, 64] width 5 height 7
select select "8207"
select select "service"
click at [17, 120] on icon at bounding box center [16, 119] width 7 height 7
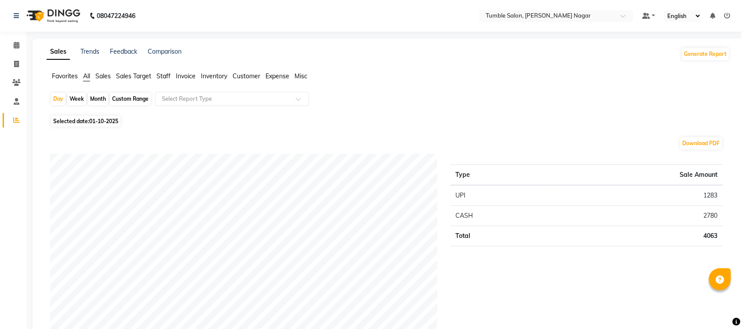
click at [170, 76] on span "Staff" at bounding box center [164, 76] width 14 height 8
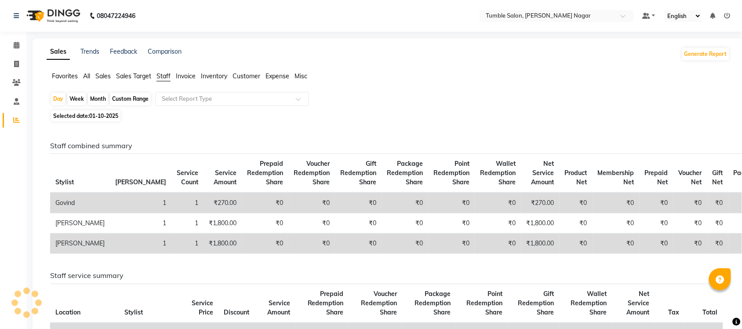
click at [88, 98] on div "Month" at bounding box center [98, 99] width 20 height 12
select select "10"
select select "2025"
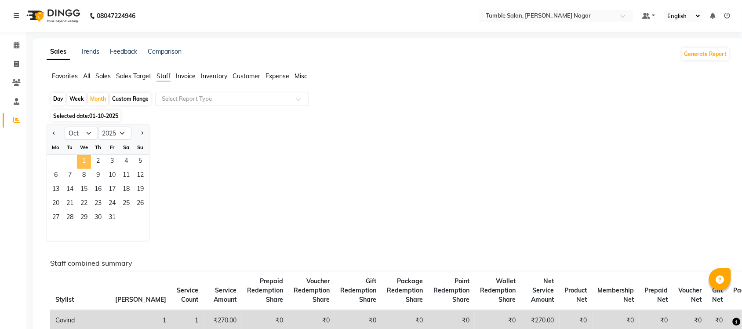
click at [79, 160] on span "1" at bounding box center [84, 162] width 14 height 14
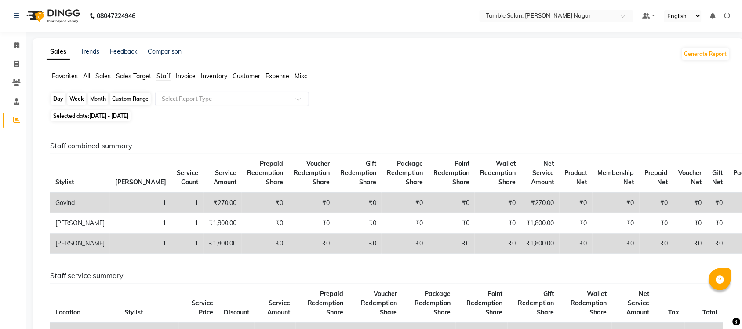
click at [93, 99] on div "Month" at bounding box center [98, 99] width 20 height 12
select select "10"
select select "2025"
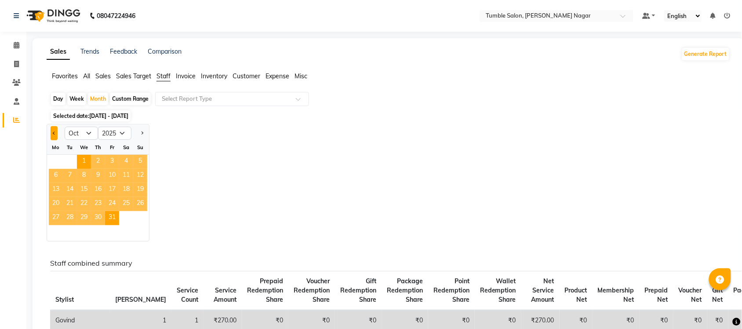
click at [55, 129] on button "Previous month" at bounding box center [54, 133] width 7 height 14
select select "9"
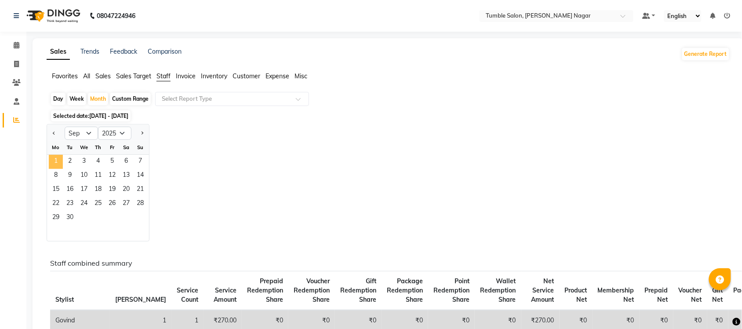
click at [58, 161] on span "1" at bounding box center [56, 162] width 14 height 14
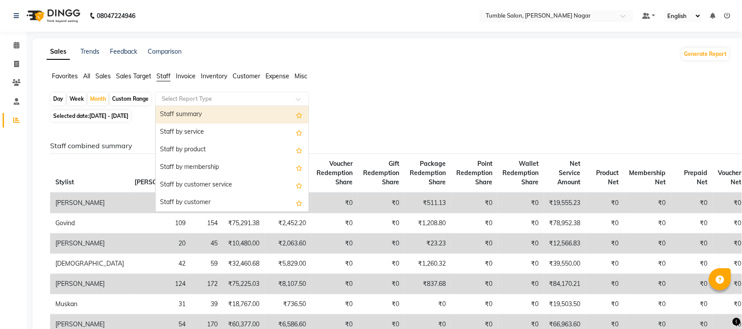
click at [299, 102] on span at bounding box center [301, 101] width 11 height 9
click at [273, 110] on div "Staff summary" at bounding box center [232, 115] width 153 height 18
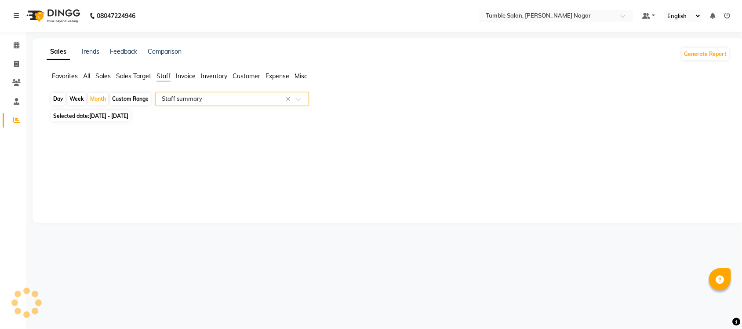
select select "full_report"
select select "csv"
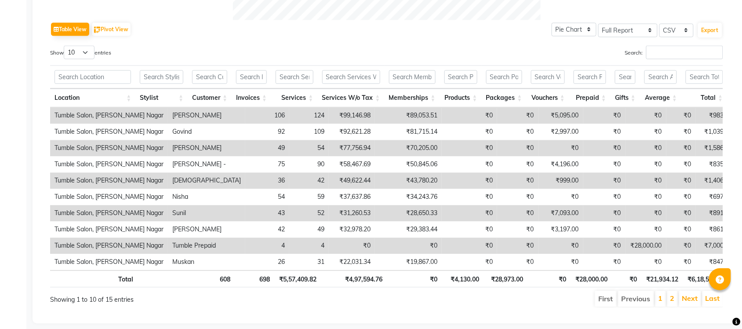
scroll to position [454, 0]
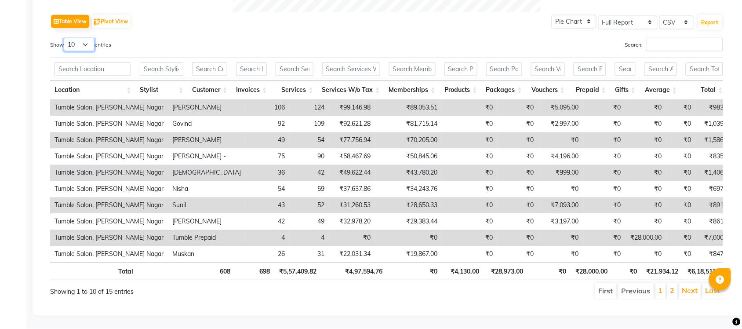
click at [85, 38] on select "10 25 50 100" at bounding box center [79, 45] width 31 height 14
select select "50"
click at [65, 38] on select "10 25 50 100" at bounding box center [79, 45] width 31 height 14
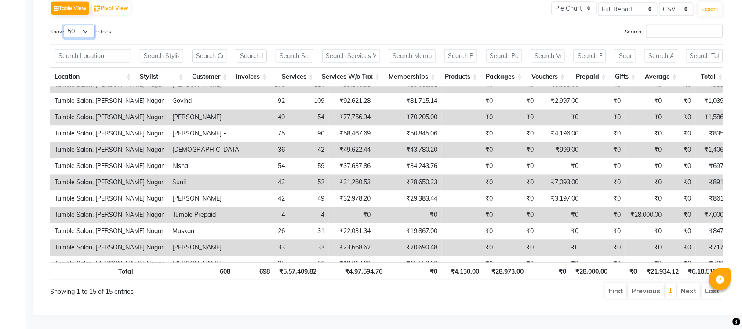
scroll to position [0, 0]
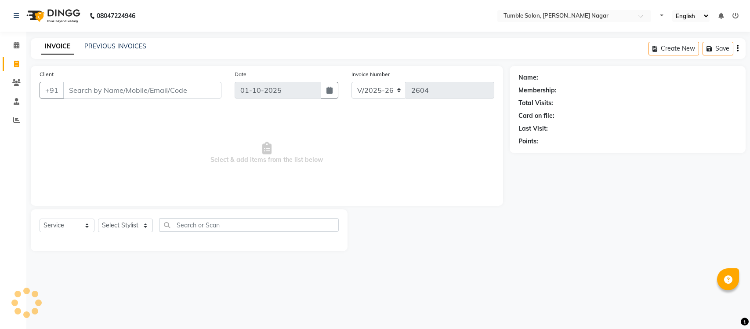
select select "8207"
select select "service"
click at [144, 224] on select "Select Stylist Finance id [PERSON_NAME] [PERSON_NAME] [PERSON_NAME] [PERSON_NAM…" at bounding box center [125, 225] width 55 height 14
select select "77846"
click at [98, 218] on select "Select Stylist Finance id [PERSON_NAME] [PERSON_NAME] [PERSON_NAME] [PERSON_NAM…" at bounding box center [125, 225] width 55 height 14
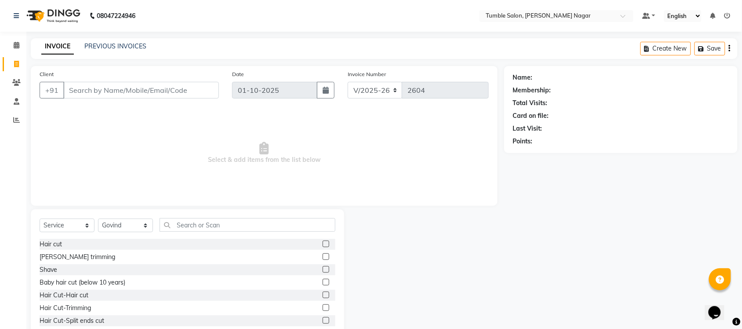
click at [323, 283] on label at bounding box center [326, 282] width 7 height 7
click at [323, 283] on input "checkbox" at bounding box center [326, 283] width 6 height 6
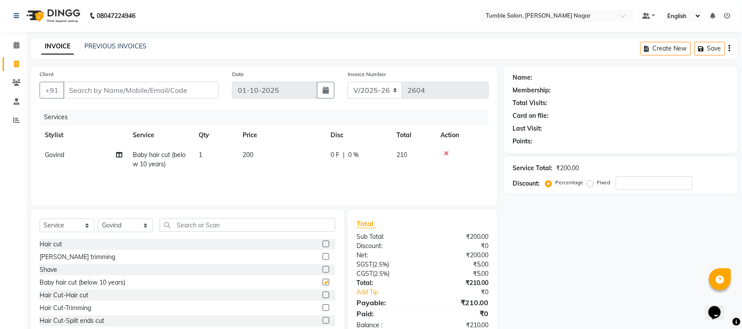
checkbox input "false"
click at [86, 225] on select "Select Service Product Membership Package Voucher Prepaid Gift Card" at bounding box center [67, 225] width 55 height 14
select select "package"
click at [40, 218] on select "Select Service Product Membership Package Voucher Prepaid Gift Card" at bounding box center [67, 225] width 55 height 14
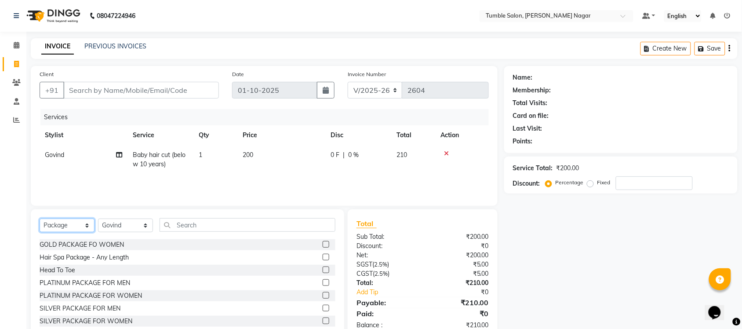
scroll to position [52, 0]
click at [323, 309] on label at bounding box center [326, 306] width 7 height 7
click at [323, 309] on input "checkbox" at bounding box center [326, 307] width 6 height 6
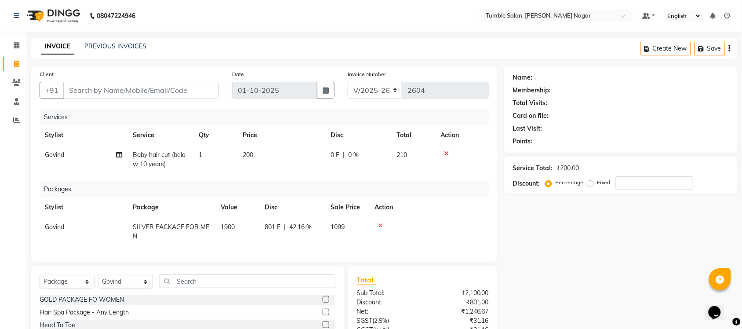
checkbox input "false"
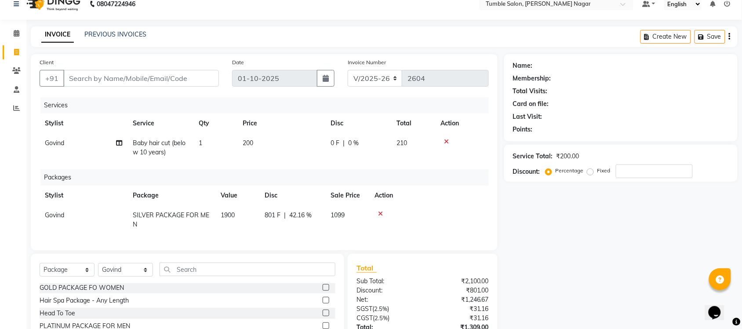
scroll to position [0, 0]
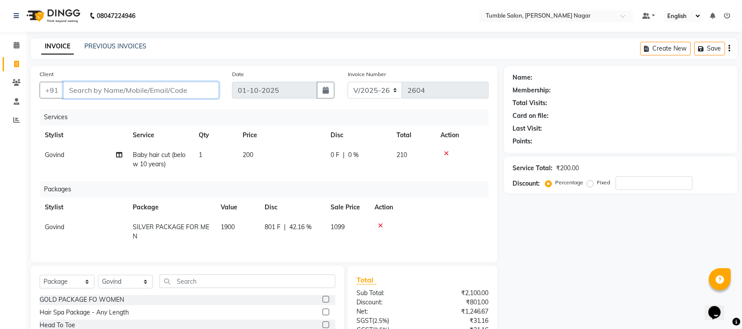
click at [159, 89] on input "Client" at bounding box center [141, 90] width 156 height 17
type input "9"
type input "0"
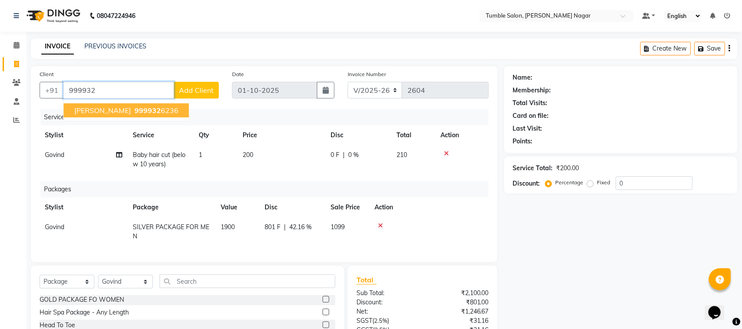
click at [94, 111] on span "[PERSON_NAME]" at bounding box center [102, 110] width 57 height 9
type input "9999326236"
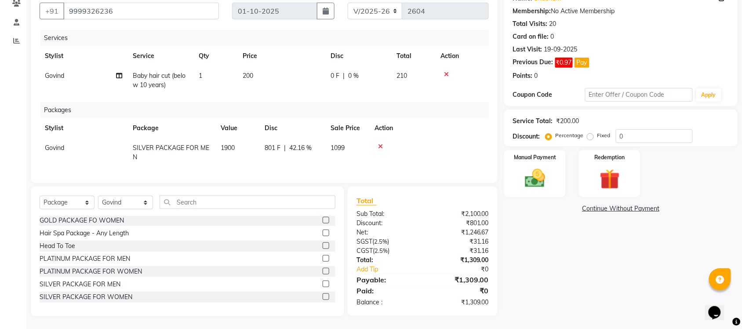
scroll to position [87, 0]
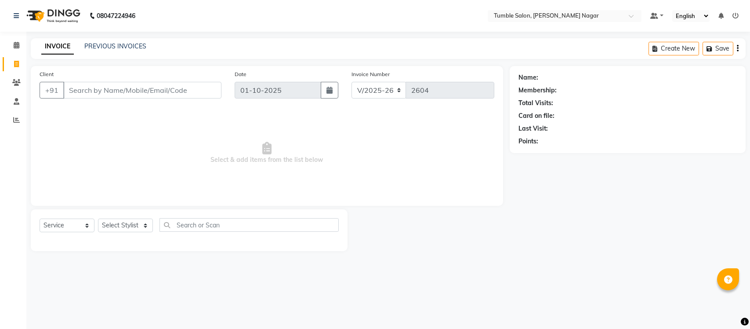
select select "8207"
select select "service"
click at [147, 227] on select "Select Stylist" at bounding box center [125, 225] width 55 height 14
select select "77847"
click at [98, 218] on select "Select Stylist Finance id [PERSON_NAME] [PERSON_NAME] [PERSON_NAME] [PERSON_NAM…" at bounding box center [125, 225] width 55 height 14
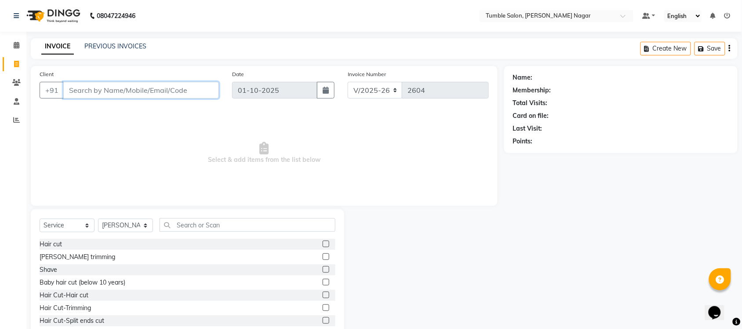
click at [125, 88] on input "Client" at bounding box center [141, 90] width 156 height 17
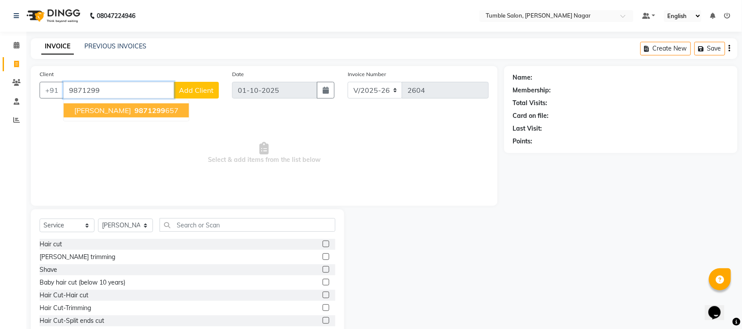
click at [91, 111] on span "[PERSON_NAME]" at bounding box center [102, 110] width 57 height 9
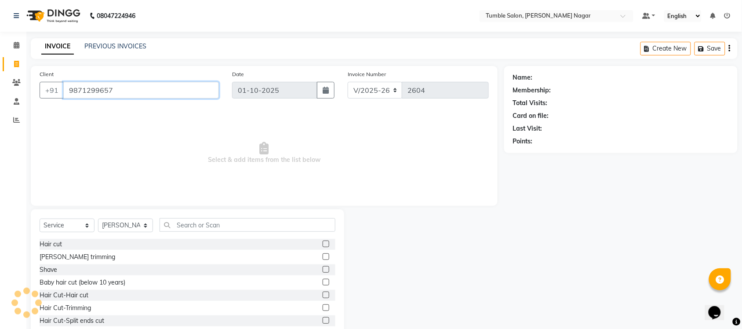
type input "9871299657"
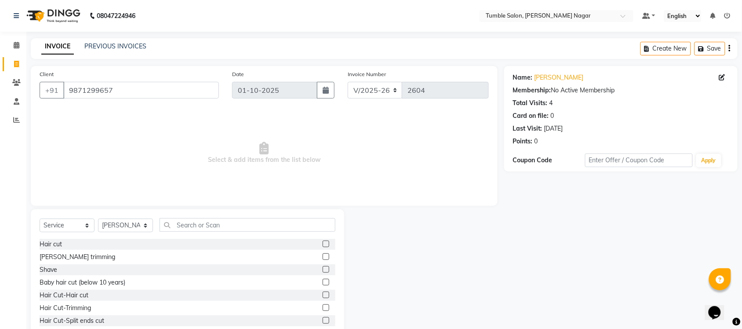
click at [323, 244] on label at bounding box center [326, 243] width 7 height 7
click at [323, 244] on input "checkbox" at bounding box center [326, 244] width 6 height 6
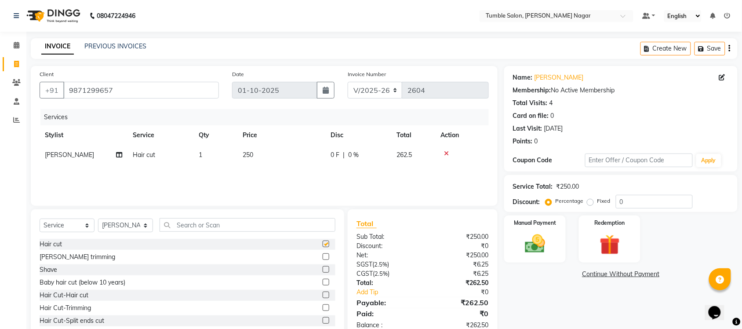
checkbox input "false"
click at [323, 269] on label at bounding box center [326, 269] width 7 height 7
click at [323, 269] on input "checkbox" at bounding box center [326, 270] width 6 height 6
checkbox input "false"
click at [249, 174] on span "150" at bounding box center [248, 175] width 11 height 8
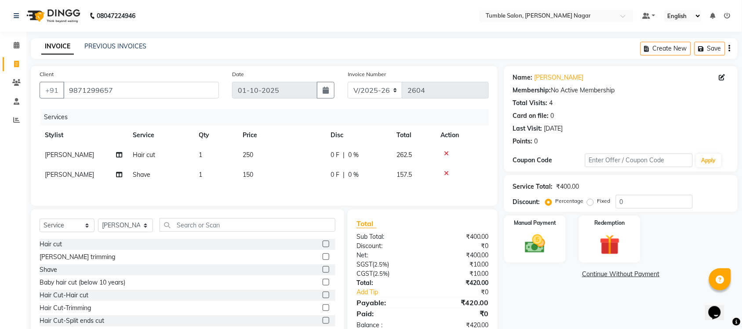
select select "77847"
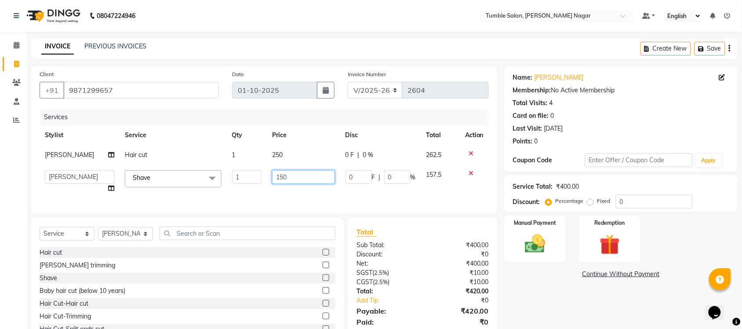
click at [279, 175] on input "150" at bounding box center [303, 177] width 63 height 14
type input "180"
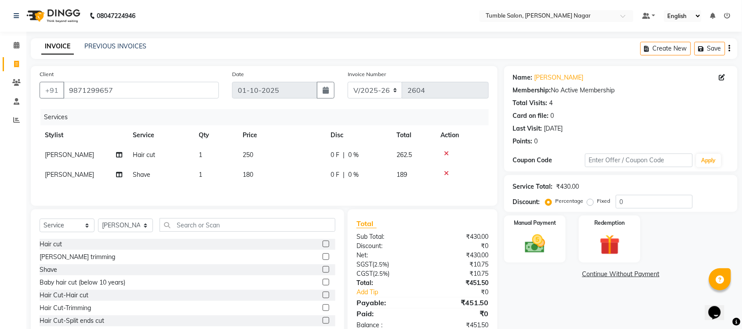
click at [517, 316] on div "Name: [PERSON_NAME] Membership: No Active Membership Total Visits: 4 Card on fi…" at bounding box center [624, 202] width 240 height 273
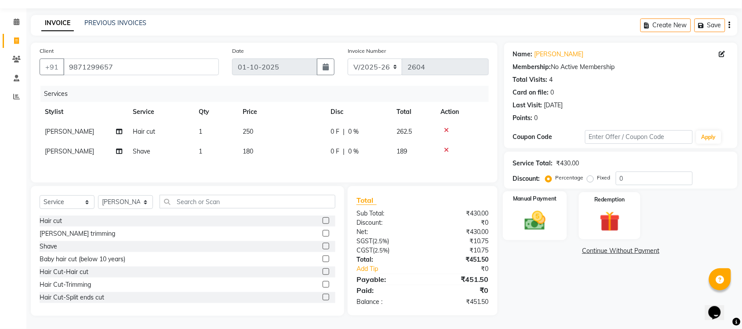
click at [546, 234] on div "Manual Payment" at bounding box center [535, 215] width 64 height 49
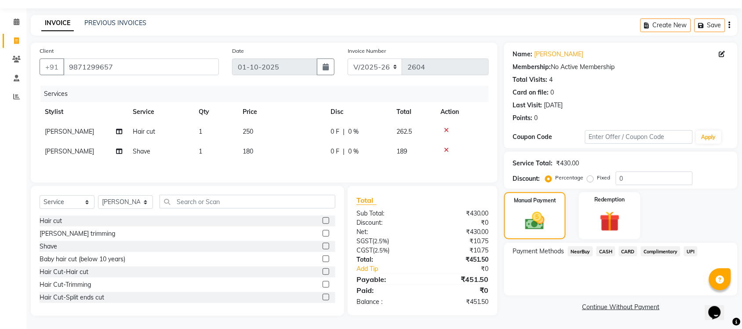
click at [694, 249] on span "UPI" at bounding box center [691, 251] width 14 height 10
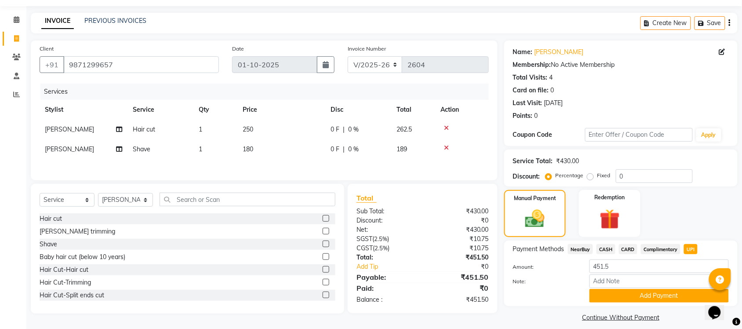
scroll to position [33, 0]
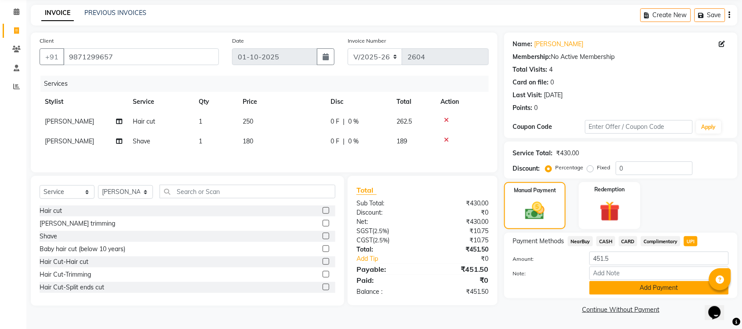
click at [649, 288] on button "Add Payment" at bounding box center [659, 288] width 139 height 14
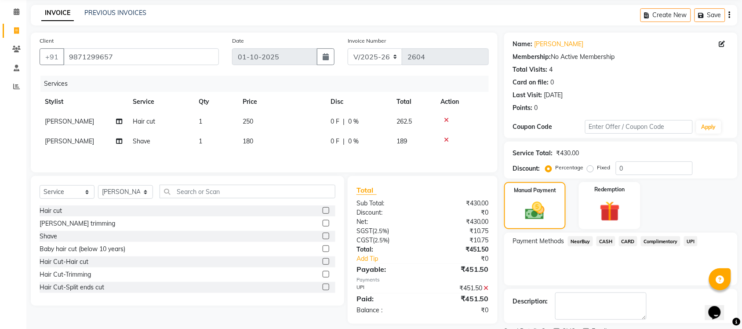
scroll to position [71, 0]
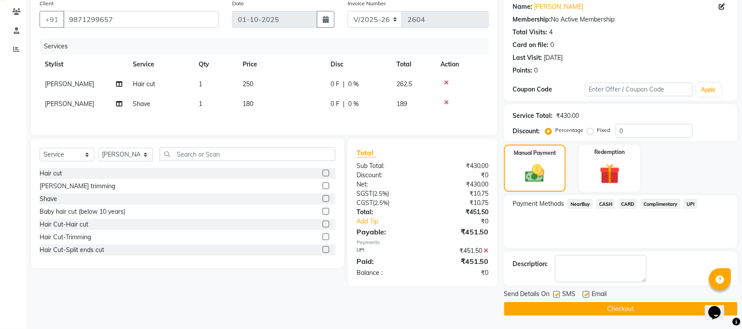
click at [632, 309] on button "Checkout" at bounding box center [620, 309] width 233 height 14
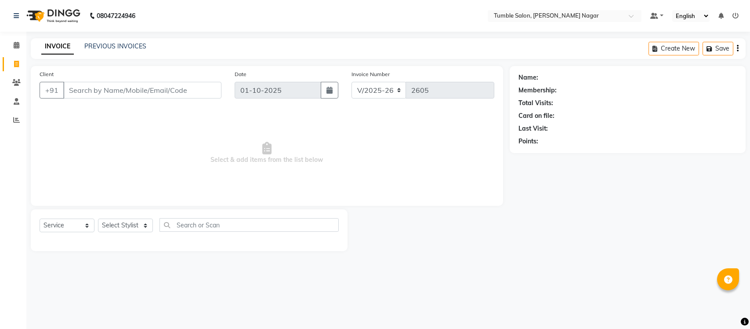
select select "8207"
select select "service"
click at [142, 224] on select "Select Stylist Finance id [PERSON_NAME] [PERSON_NAME] [PERSON_NAME] [PERSON_NAM…" at bounding box center [125, 225] width 55 height 14
select select "77846"
click at [98, 218] on select "Select Stylist Finance id [PERSON_NAME] [PERSON_NAME] [PERSON_NAME] [PERSON_NAM…" at bounding box center [125, 225] width 55 height 14
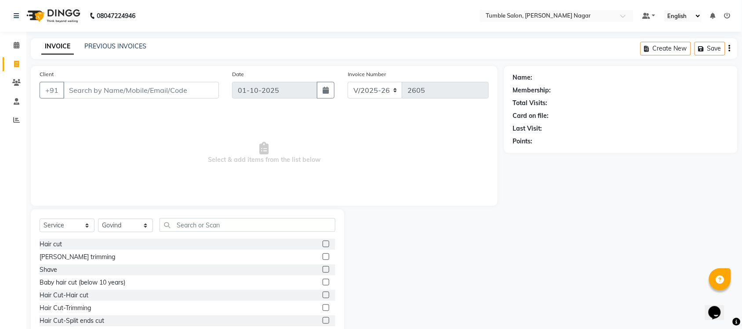
click at [323, 266] on label at bounding box center [326, 269] width 7 height 7
click at [323, 267] on input "checkbox" at bounding box center [326, 270] width 6 height 6
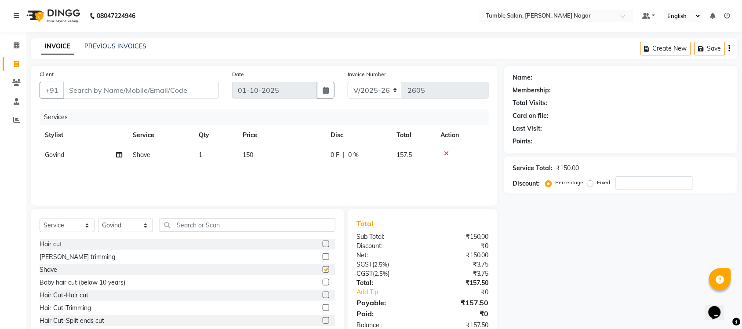
checkbox input "false"
click at [249, 152] on span "150" at bounding box center [248, 155] width 11 height 8
select select "77846"
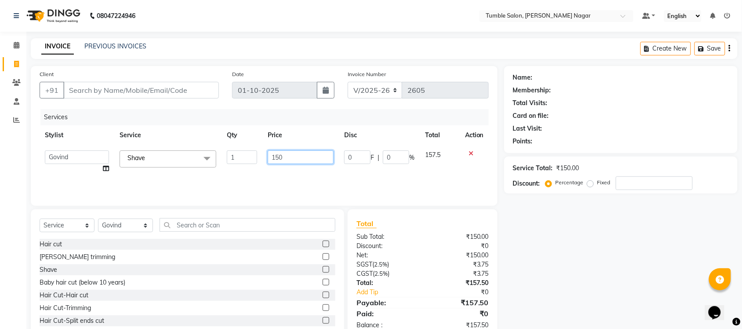
click at [278, 154] on input "150" at bounding box center [301, 157] width 66 height 14
type input "180"
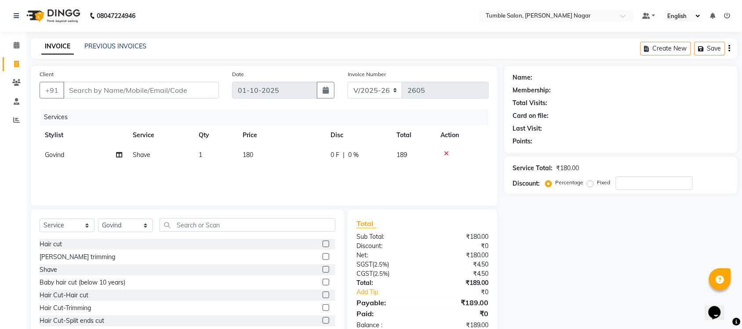
click at [586, 292] on div "Name: Membership: Total Visits: Card on file: Last Visit: Points: Service Total…" at bounding box center [624, 202] width 240 height 273
click at [106, 97] on input "Client" at bounding box center [141, 90] width 156 height 17
type input "8"
type input "0"
type input "8588811969"
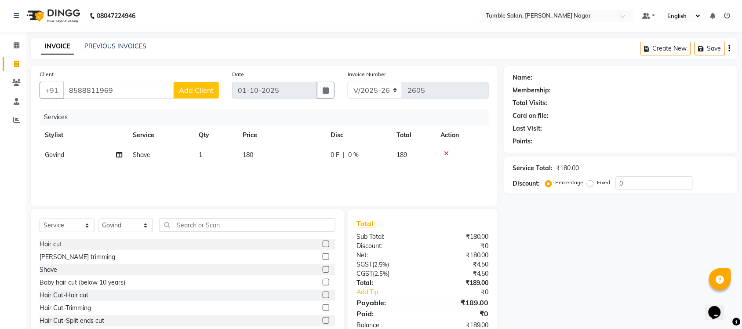
click at [186, 91] on span "Add Client" at bounding box center [196, 90] width 35 height 9
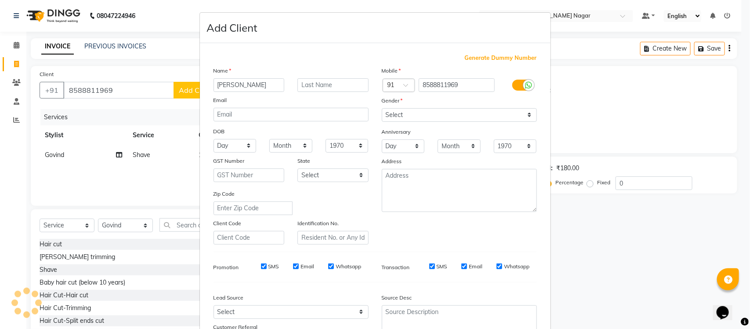
type input "[PERSON_NAME]"
click at [301, 88] on input "text" at bounding box center [333, 85] width 71 height 14
type input "[PERSON_NAME]"
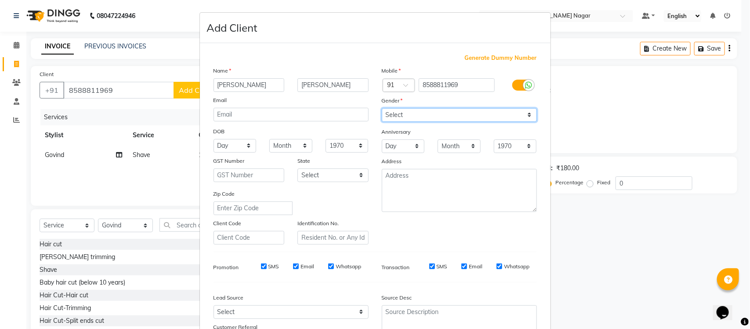
click at [526, 113] on select "Select Male Female Other Prefer Not To Say" at bounding box center [459, 115] width 155 height 14
select select "male"
click at [382, 108] on select "Select Male Female Other Prefer Not To Say" at bounding box center [459, 115] width 155 height 14
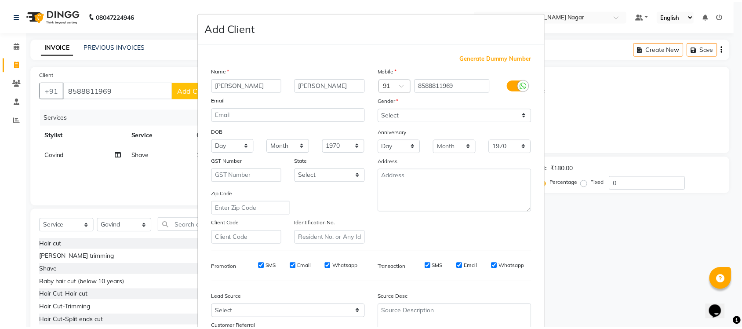
scroll to position [73, 0]
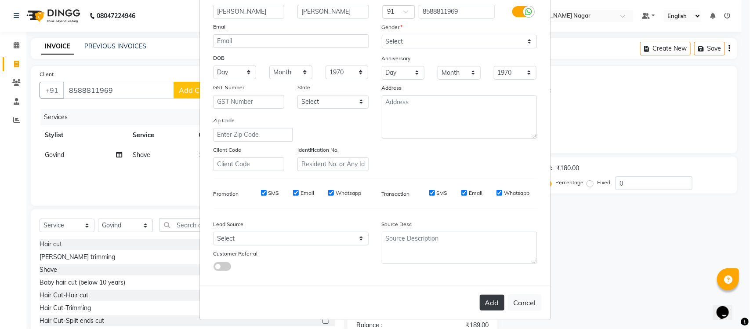
click at [492, 302] on button "Add" at bounding box center [492, 303] width 25 height 16
select select
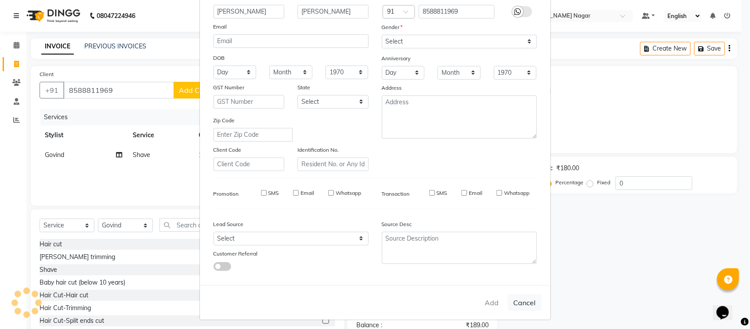
select select
checkbox input "false"
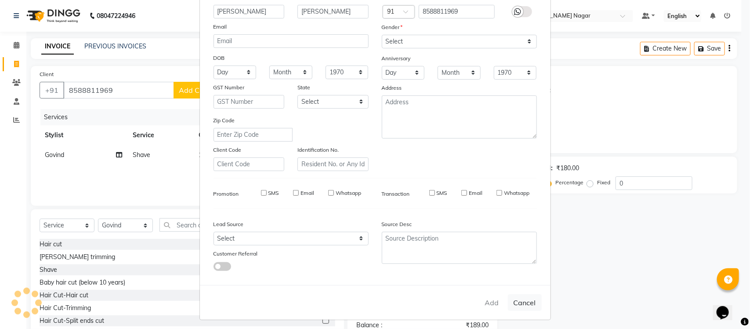
checkbox input "false"
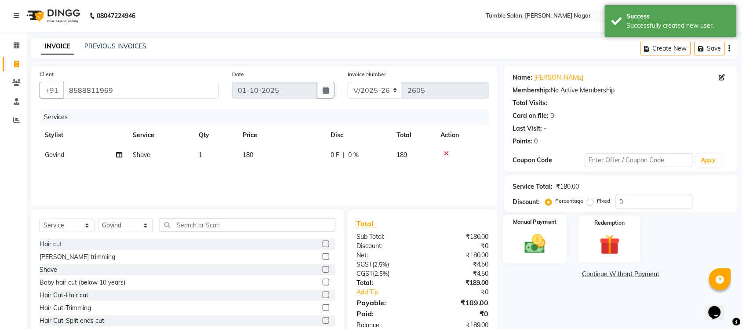
click at [552, 250] on img at bounding box center [535, 244] width 34 height 24
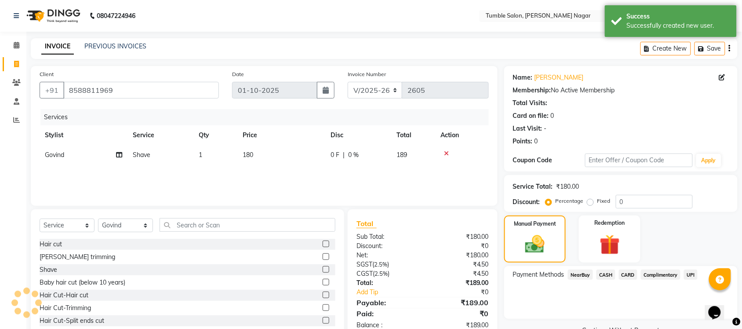
click at [695, 276] on span "UPI" at bounding box center [691, 274] width 14 height 10
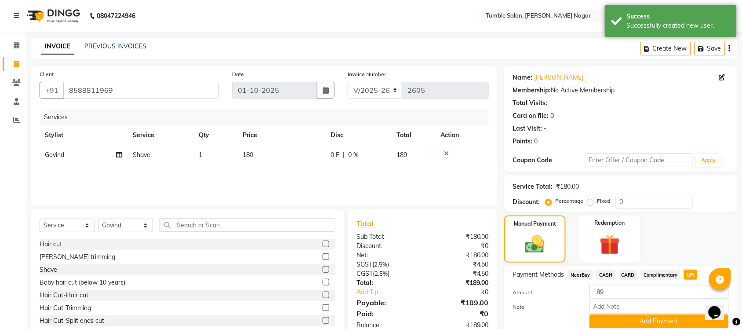
scroll to position [33, 0]
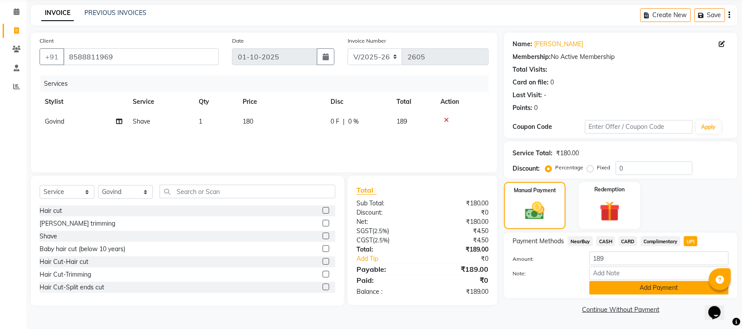
click at [641, 291] on button "Add Payment" at bounding box center [659, 288] width 139 height 14
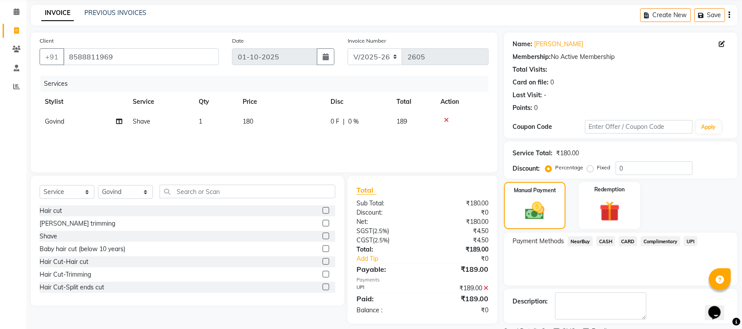
scroll to position [71, 0]
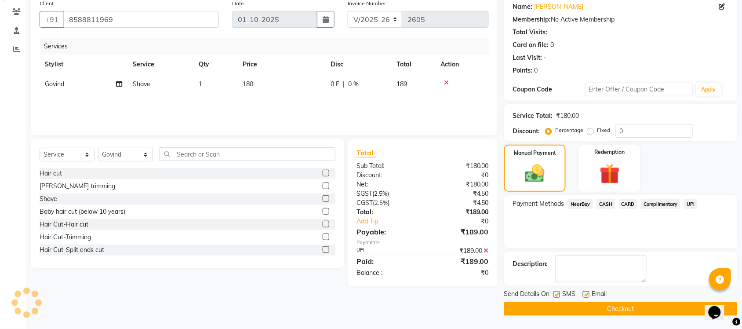
click at [643, 310] on button "Checkout" at bounding box center [620, 309] width 233 height 14
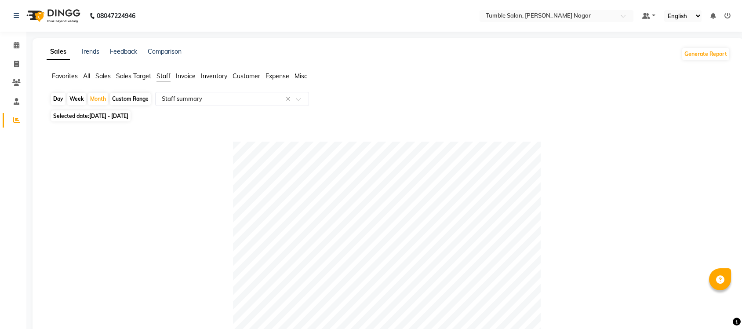
select select "full_report"
select select "csv"
select select "50"
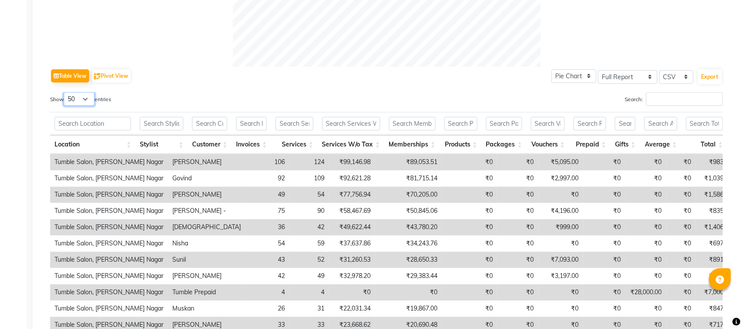
scroll to position [399, 0]
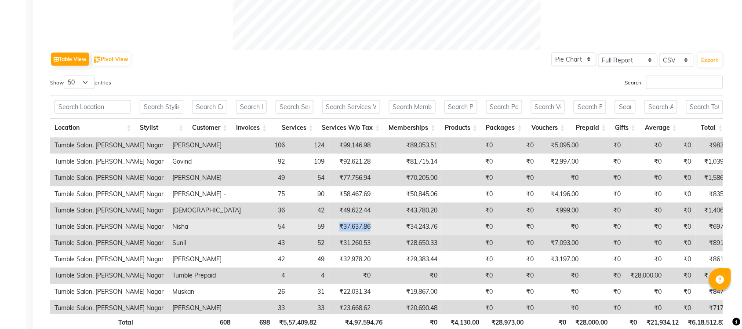
drag, startPoint x: 280, startPoint y: 225, endPoint x: 346, endPoint y: 231, distance: 65.4
click at [346, 231] on tr "Tumble Salon, [PERSON_NAME] Nagar Nisha 54 59 ₹37,637.86 ₹34,243.76 ₹0 ₹0 ₹0 ₹0…" at bounding box center [552, 227] width 1005 height 16
click at [329, 230] on td "₹37,637.86" at bounding box center [352, 227] width 46 height 16
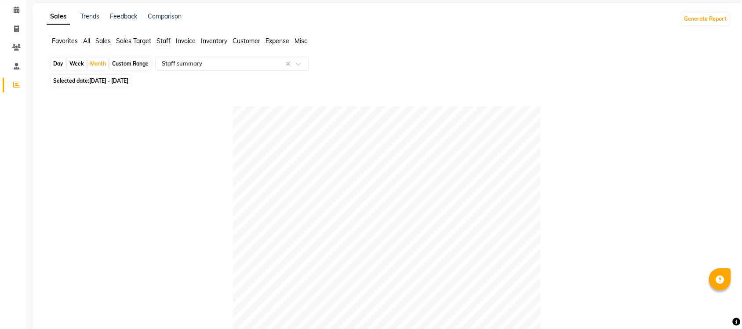
scroll to position [0, 0]
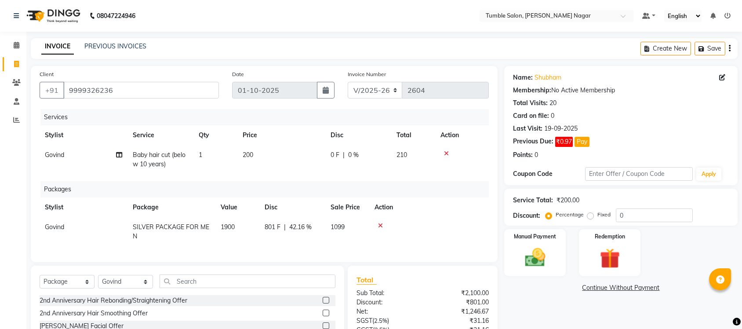
select select "8207"
select select "package"
select select "77846"
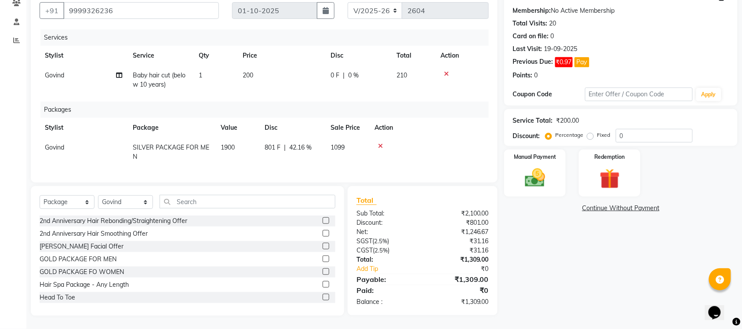
scroll to position [52, 0]
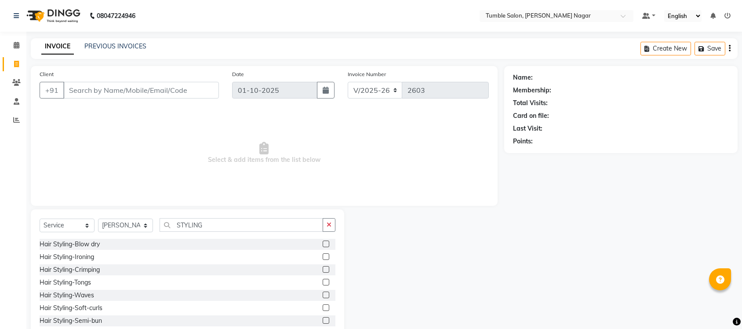
select select "8207"
select select "service"
click at [122, 223] on select "Select Stylist Finance id [PERSON_NAME] [PERSON_NAME] [PERSON_NAME] [PERSON_NAM…" at bounding box center [125, 225] width 55 height 14
select select "77847"
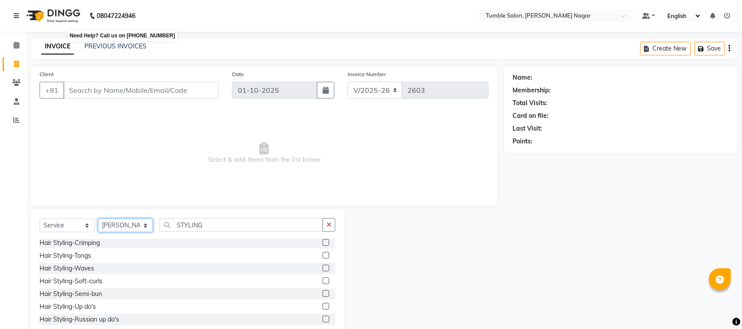
click at [98, 218] on select "Select Stylist Finance id [PERSON_NAME] [PERSON_NAME] [PERSON_NAME] [PERSON_NAM…" at bounding box center [125, 225] width 55 height 14
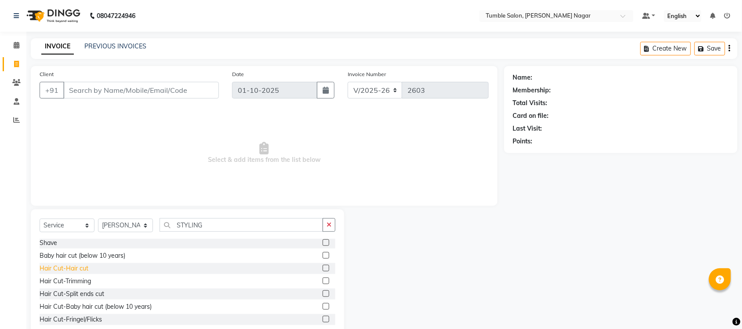
click at [60, 268] on div "Hair Cut-Hair cut" at bounding box center [64, 268] width 49 height 9
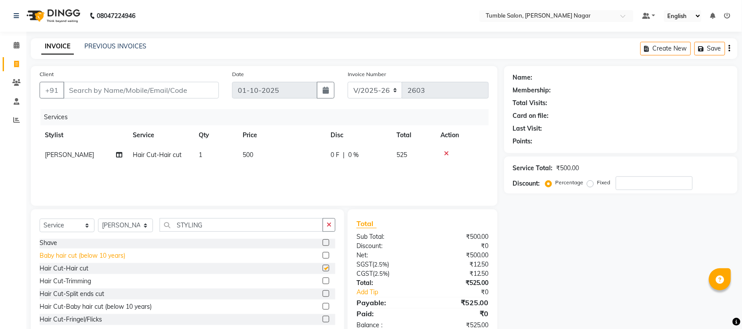
checkbox input "false"
click at [332, 229] on button "button" at bounding box center [329, 225] width 13 height 14
click at [445, 152] on icon at bounding box center [446, 153] width 5 height 6
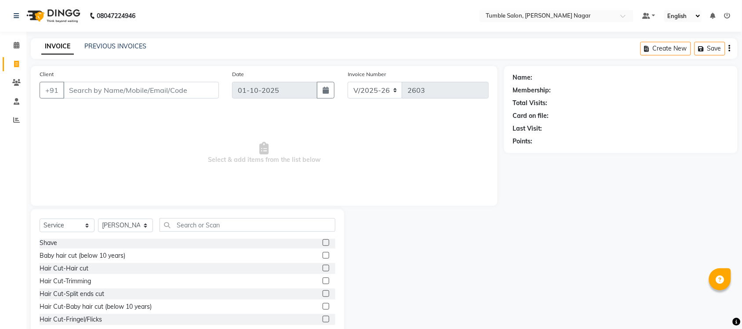
scroll to position [0, 0]
click at [54, 241] on div "Hair cut" at bounding box center [51, 244] width 22 height 9
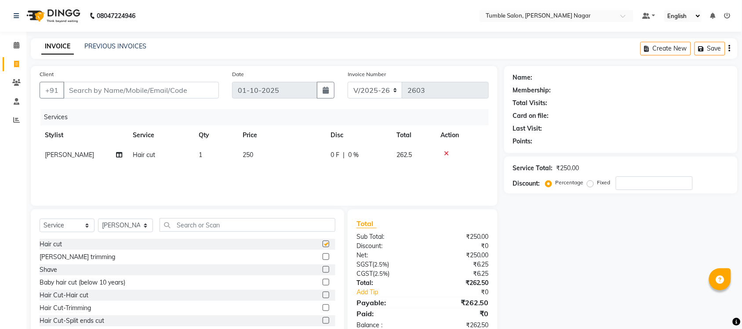
checkbox input "false"
click at [157, 89] on input "Client" at bounding box center [141, 90] width 156 height 17
type input "9"
type input "0"
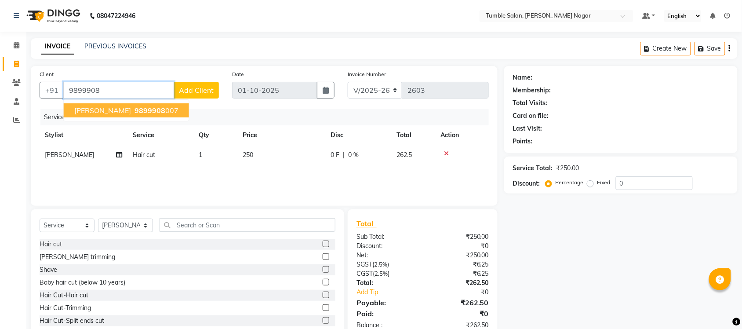
click at [98, 109] on span "[PERSON_NAME]" at bounding box center [102, 110] width 57 height 9
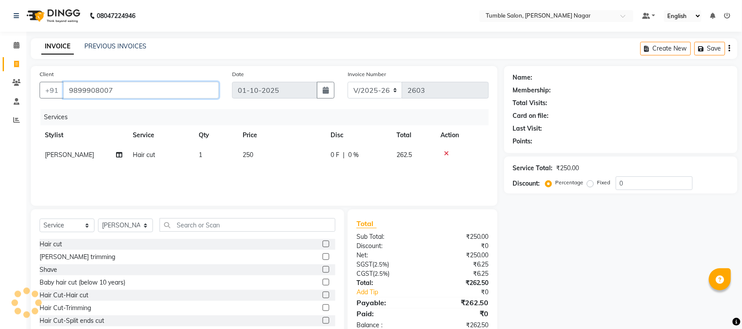
type input "9899908007"
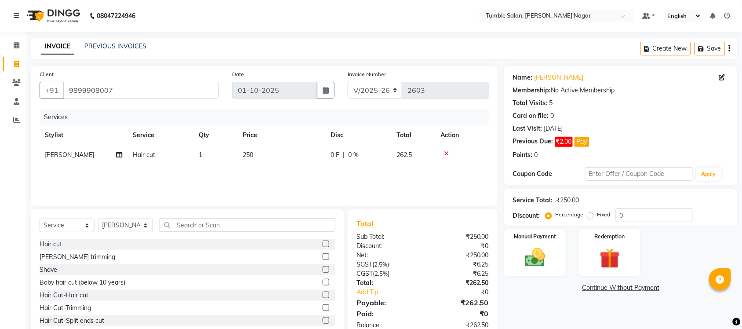
scroll to position [22, 0]
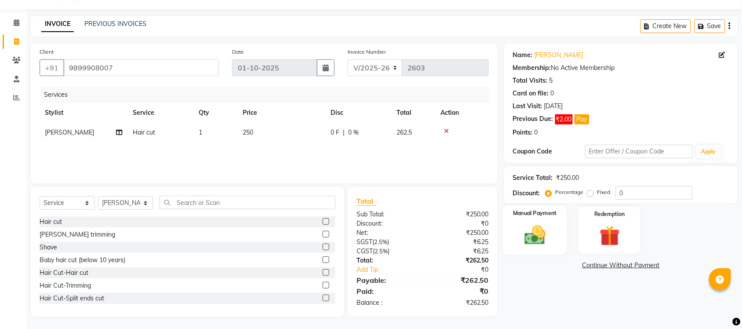
click at [548, 243] on img at bounding box center [535, 235] width 34 height 24
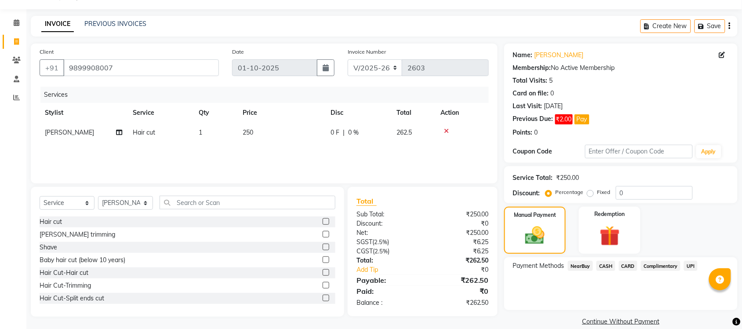
scroll to position [34, 0]
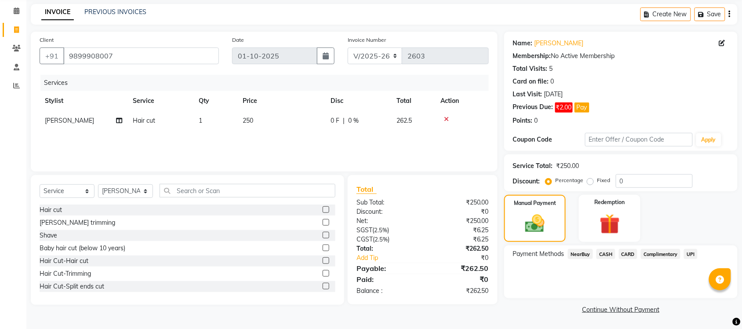
click at [691, 253] on span "UPI" at bounding box center [691, 254] width 14 height 10
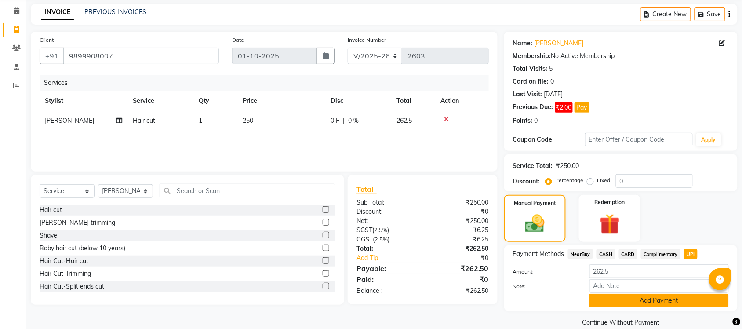
click at [619, 300] on button "Add Payment" at bounding box center [659, 301] width 139 height 14
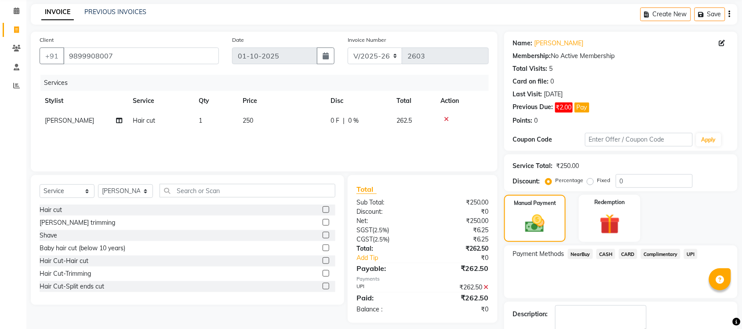
scroll to position [85, 0]
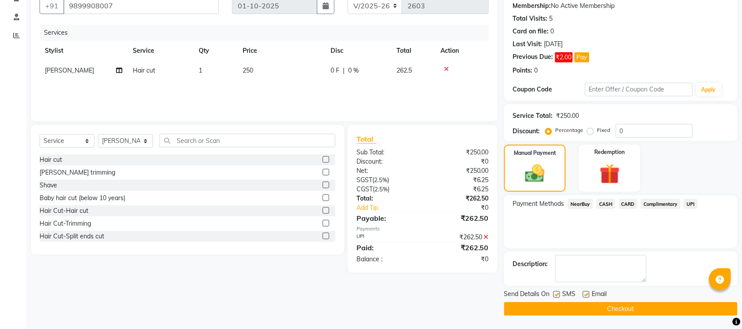
click at [485, 235] on icon at bounding box center [486, 237] width 5 height 6
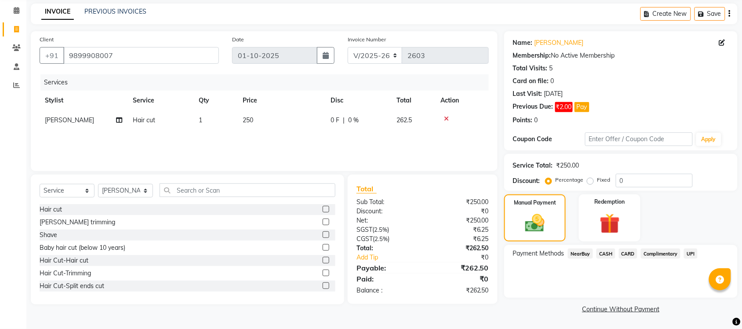
scroll to position [34, 0]
click at [608, 253] on span "CASH" at bounding box center [606, 254] width 19 height 10
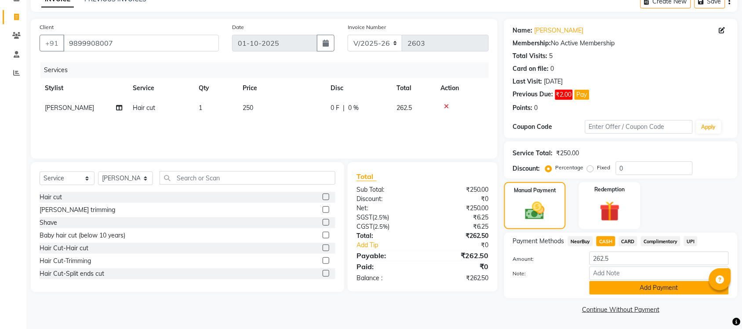
click at [682, 288] on button "Add Payment" at bounding box center [659, 288] width 139 height 14
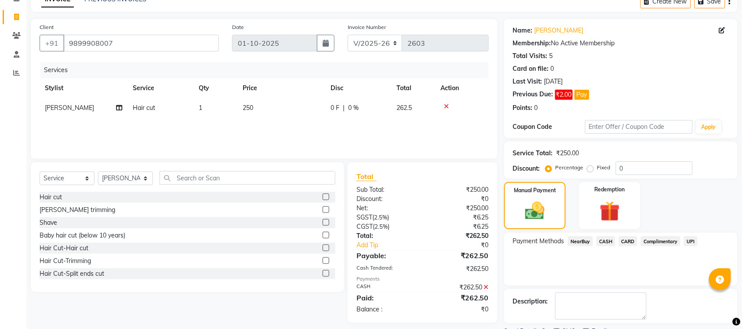
scroll to position [85, 0]
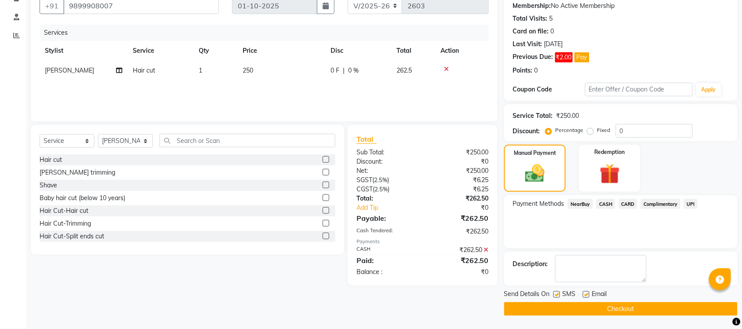
click at [640, 311] on button "Checkout" at bounding box center [620, 309] width 233 height 14
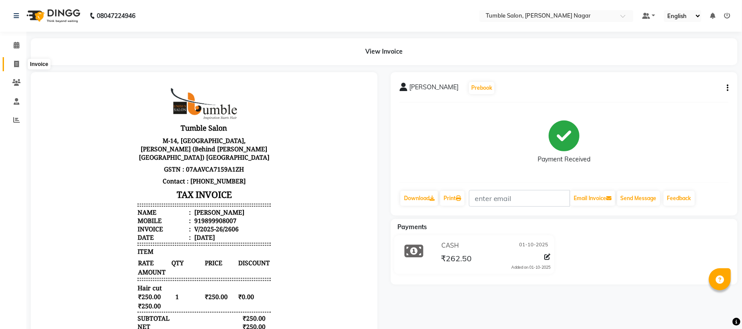
click at [20, 62] on span at bounding box center [16, 64] width 15 height 10
select select "service"
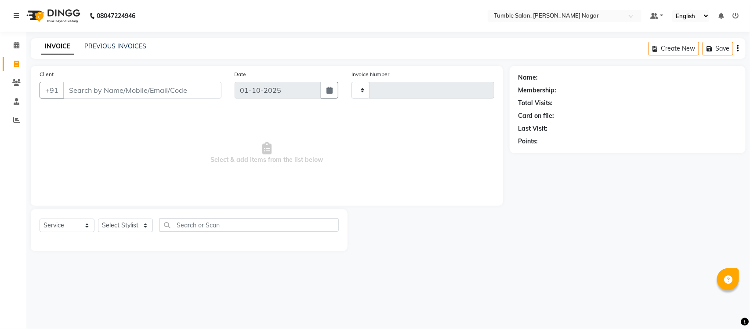
type input "2607"
select select "8207"
click at [120, 226] on select "Select Stylist Finance id [PERSON_NAME] [PERSON_NAME] [PERSON_NAME] [PERSON_NAM…" at bounding box center [125, 225] width 55 height 14
select select "77846"
click at [98, 218] on select "Select Stylist Finance id [PERSON_NAME] [PERSON_NAME] [PERSON_NAME] [PERSON_NAM…" at bounding box center [125, 225] width 55 height 14
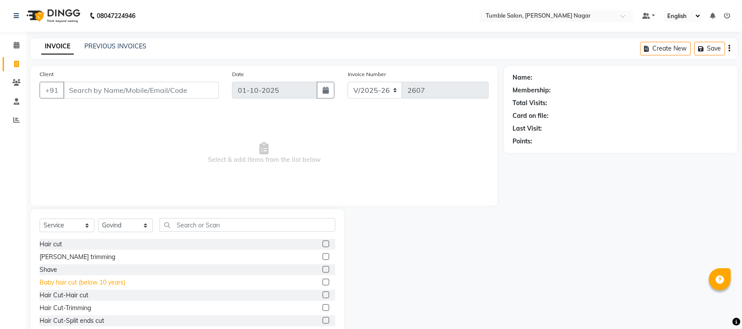
click at [65, 285] on div "Baby hair cut (below 10 years)" at bounding box center [83, 282] width 86 height 9
checkbox input "false"
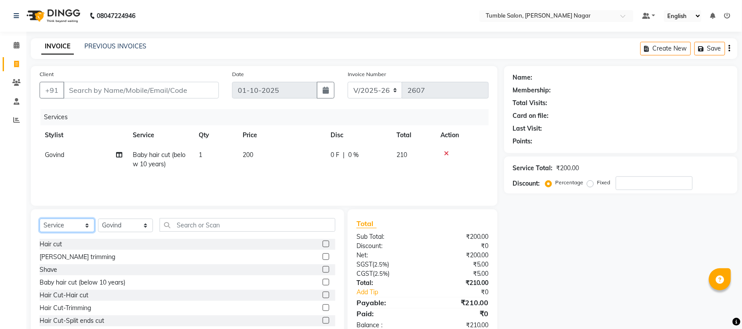
click at [58, 230] on select "Select Service Product Membership Package Voucher Prepaid Gift Card" at bounding box center [67, 225] width 55 height 14
select select "package"
click at [40, 218] on select "Select Service Product Membership Package Voucher Prepaid Gift Card" at bounding box center [67, 225] width 55 height 14
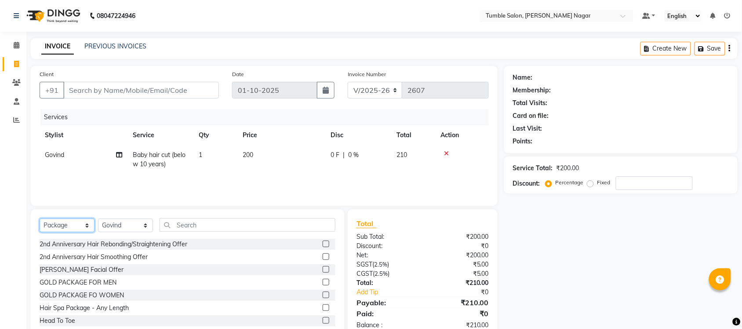
scroll to position [52, 0]
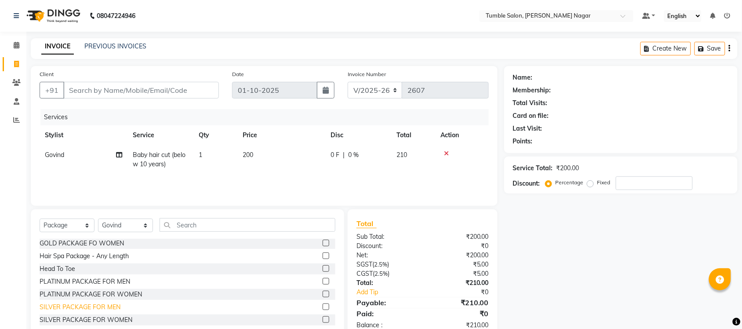
click at [89, 306] on div "SILVER PACKAGE FOR MEN" at bounding box center [80, 306] width 81 height 9
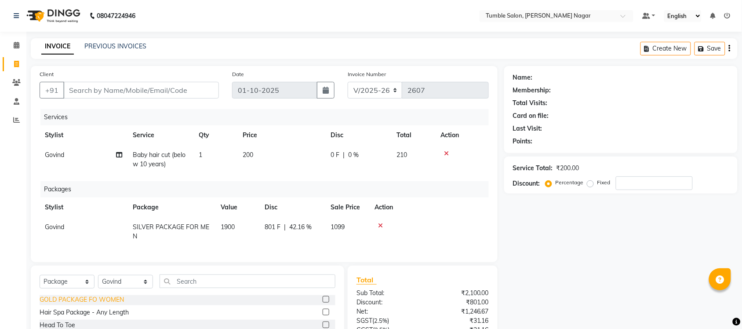
checkbox input "false"
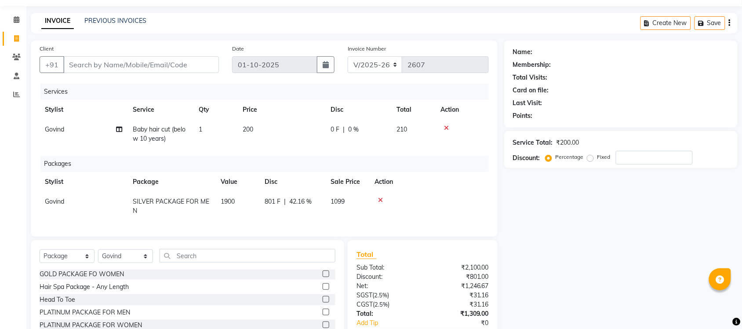
scroll to position [0, 0]
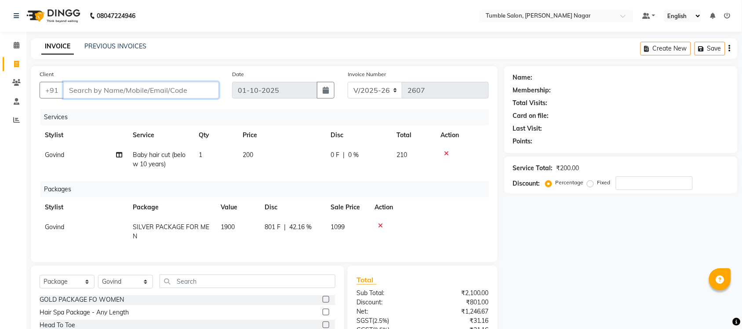
click at [97, 91] on input "Client" at bounding box center [141, 90] width 156 height 17
type input "S"
type input "0"
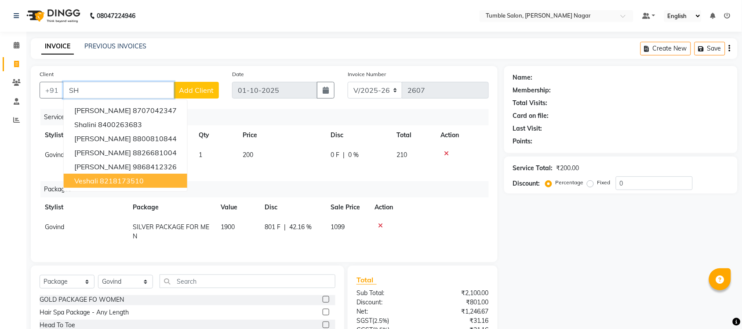
type input "S"
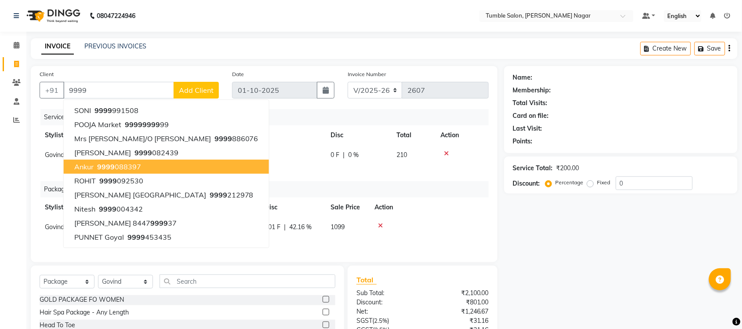
click at [240, 31] on nav "08047224946 Select Location × Tumble Salon, [PERSON_NAME] Nagar Default Panel M…" at bounding box center [371, 16] width 742 height 32
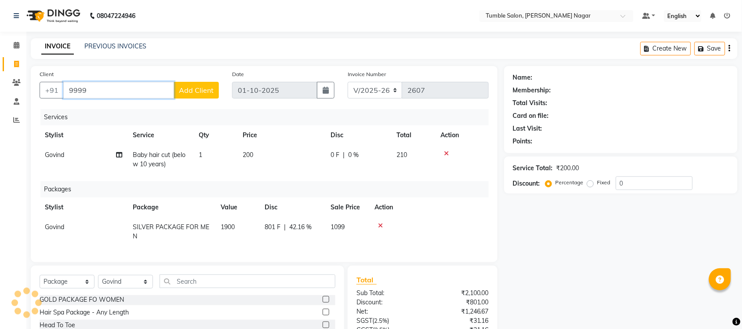
click at [97, 91] on input "9999" at bounding box center [118, 90] width 111 height 17
type input "9"
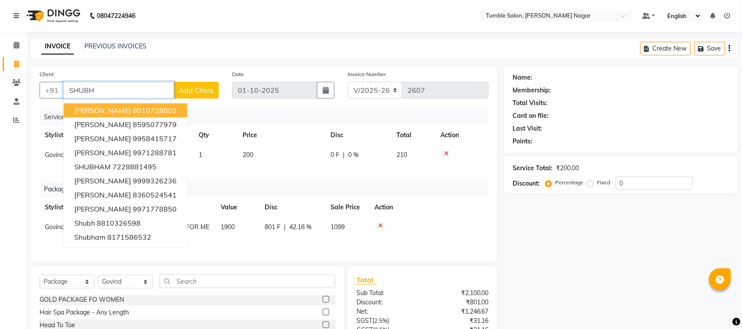
click at [119, 91] on input "SHUBH" at bounding box center [118, 90] width 111 height 17
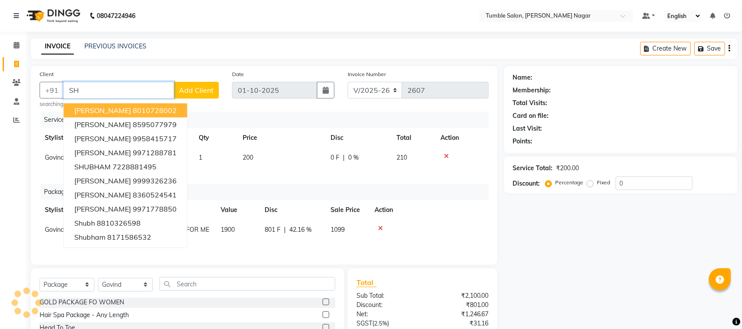
type input "S"
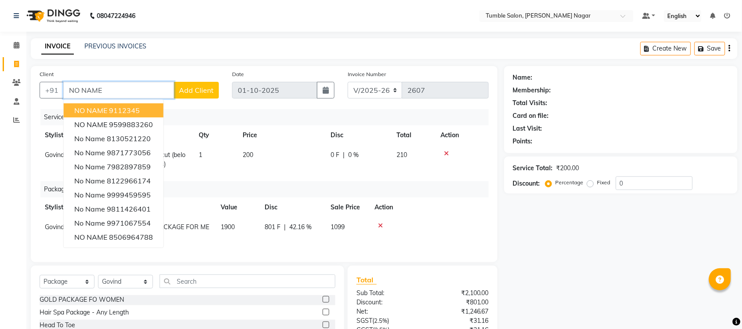
click at [135, 106] on ngb-highlight "9112345" at bounding box center [124, 110] width 31 height 9
type input "9112345"
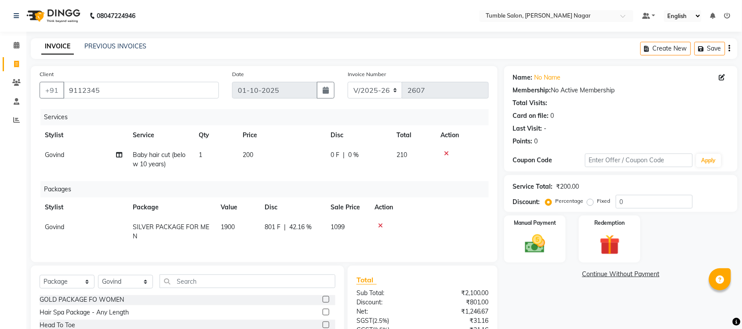
scroll to position [87, 0]
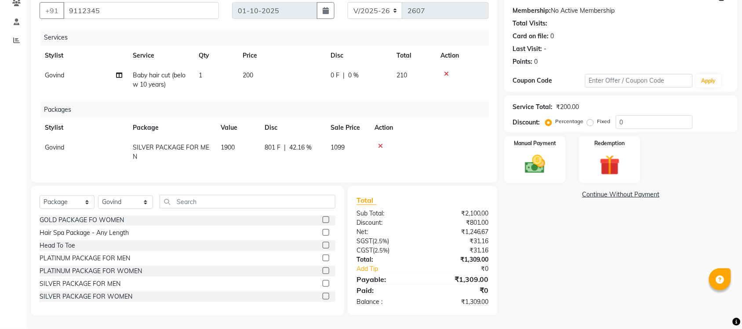
click at [56, 143] on span "Govind" at bounding box center [54, 147] width 19 height 8
select select "77846"
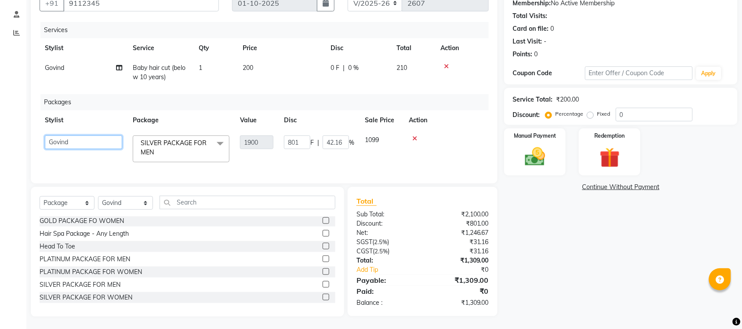
click at [56, 140] on select "Finance id [PERSON_NAME] Govind [PERSON_NAME] Krishna [PERSON_NAME] [PERSON_NAM…" at bounding box center [83, 142] width 77 height 14
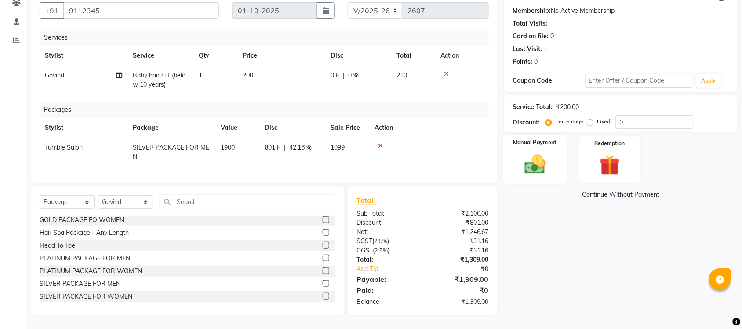
click at [542, 175] on div "Manual Payment" at bounding box center [535, 159] width 64 height 49
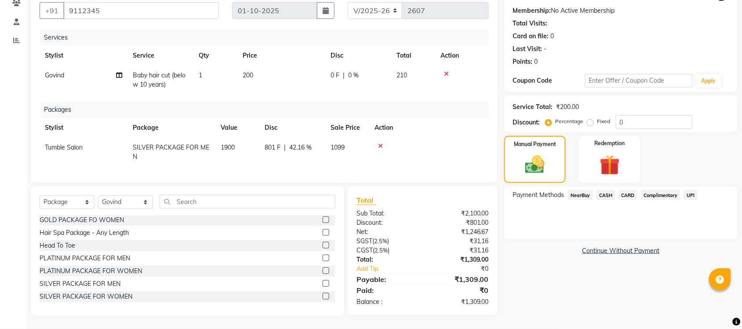
click at [690, 190] on span "UPI" at bounding box center [691, 195] width 14 height 10
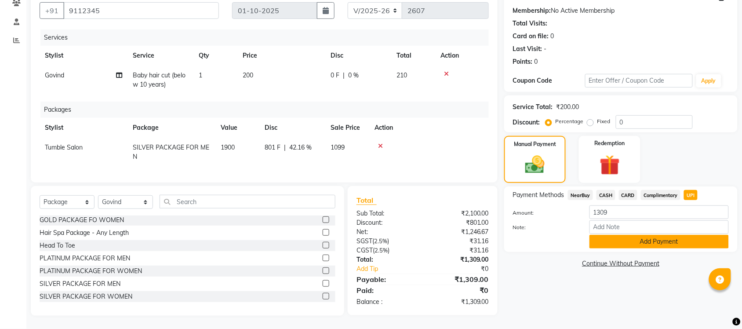
click at [632, 235] on button "Add Payment" at bounding box center [659, 242] width 139 height 14
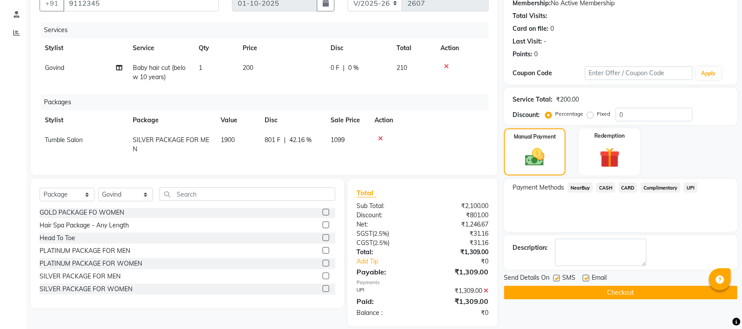
scroll to position [106, 0]
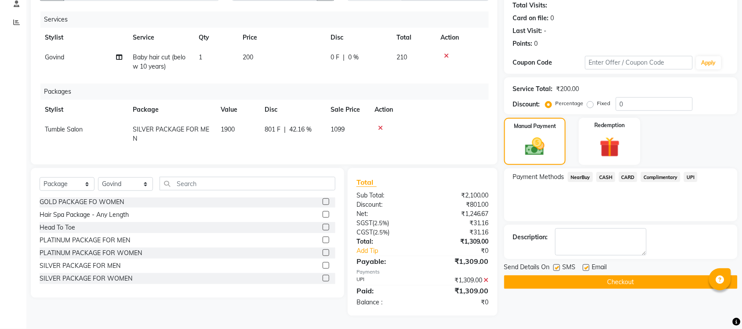
click at [625, 276] on button "Checkout" at bounding box center [620, 282] width 233 height 14
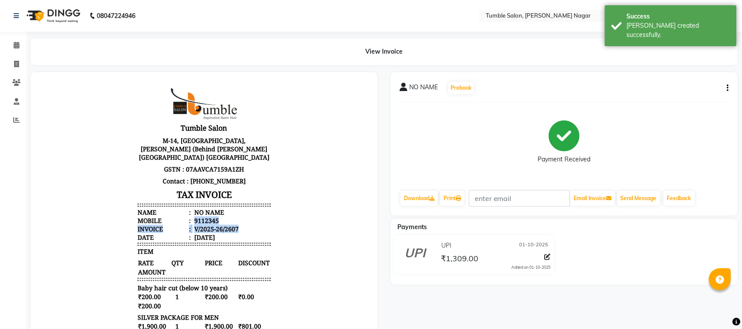
drag, startPoint x: 187, startPoint y: 213, endPoint x: 247, endPoint y: 216, distance: 59.9
click at [247, 216] on ul "Name : NO NAME Mobile : 9112345 Invoice : V/2025-26/2607 Date : [DATE]" at bounding box center [203, 224] width 133 height 33
click at [235, 216] on li "Mobile : 9112345" at bounding box center [203, 220] width 133 height 8
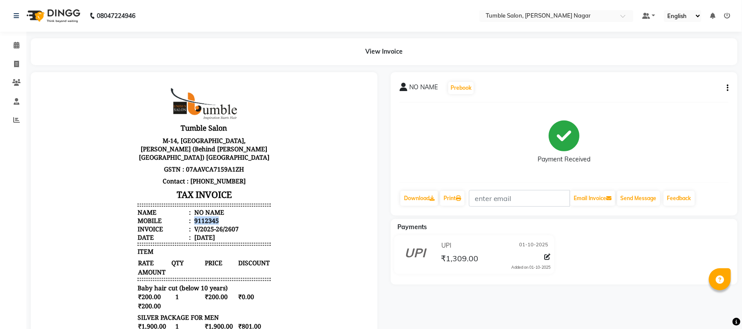
drag, startPoint x: 186, startPoint y: 211, endPoint x: 224, endPoint y: 213, distance: 37.4
click at [224, 216] on li "Mobile : 9112345" at bounding box center [203, 220] width 133 height 8
copy div "9112345"
click at [15, 64] on icon at bounding box center [16, 64] width 5 height 7
select select "service"
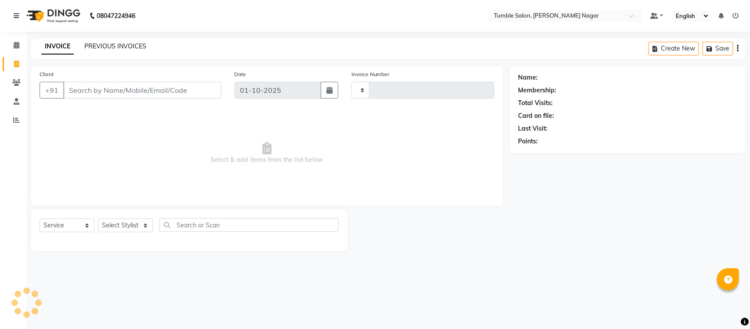
type input "2608"
click at [90, 47] on link "PREVIOUS INVOICES" at bounding box center [115, 46] width 62 height 8
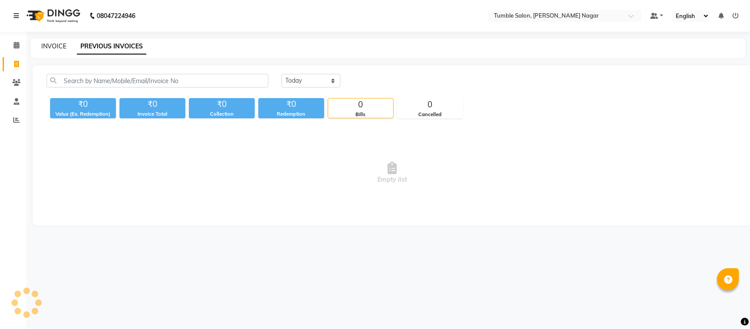
click at [50, 47] on link "INVOICE" at bounding box center [53, 46] width 25 height 8
select select "8207"
select select "service"
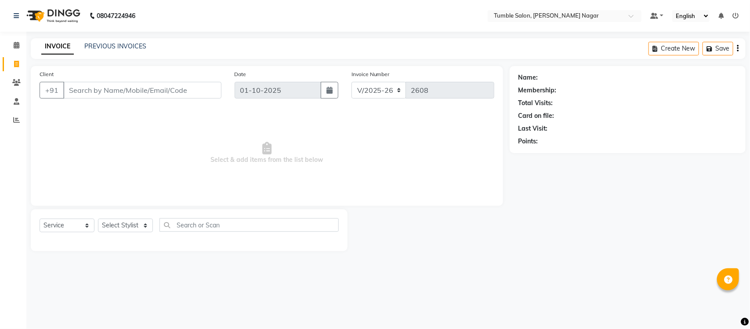
click at [88, 91] on input "Client" at bounding box center [142, 90] width 158 height 17
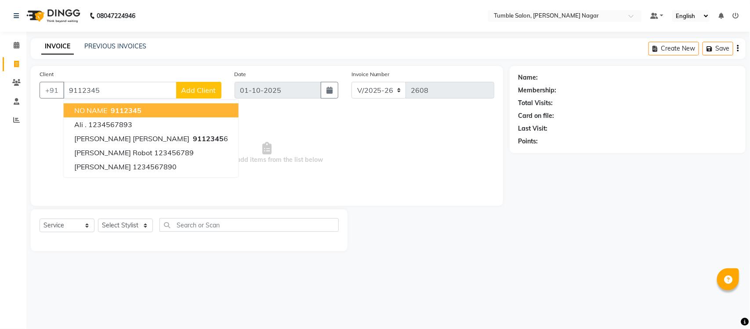
type input "9112345"
click at [91, 286] on div "08047224946 Select Location × Tumble Salon, [PERSON_NAME] Nagar Default Panel M…" at bounding box center [375, 164] width 750 height 329
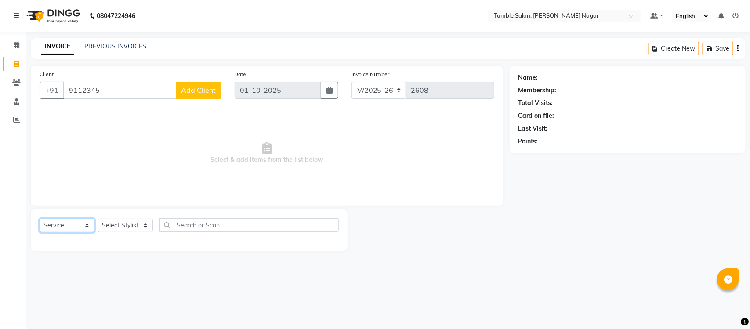
click at [86, 222] on select "Select Service Product Membership Package Voucher Prepaid Gift Card" at bounding box center [67, 225] width 55 height 14
select select "package"
click at [40, 218] on select "Select Service Product Membership Package Voucher Prepaid Gift Card" at bounding box center [67, 225] width 55 height 14
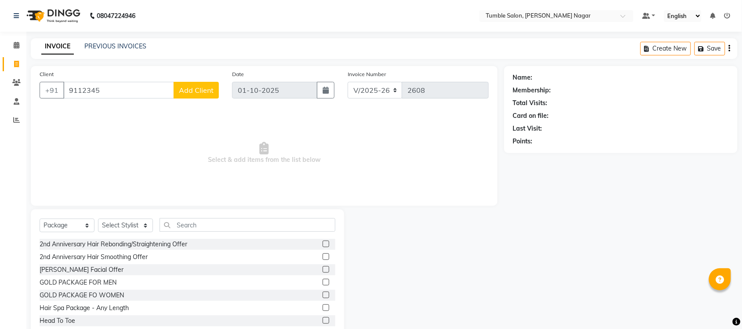
click at [45, 159] on span "Select & add items from the list below" at bounding box center [264, 153] width 449 height 88
click at [149, 152] on span "Select & add items from the list below" at bounding box center [264, 153] width 449 height 88
click at [112, 44] on link "PREVIOUS INVOICES" at bounding box center [115, 46] width 62 height 8
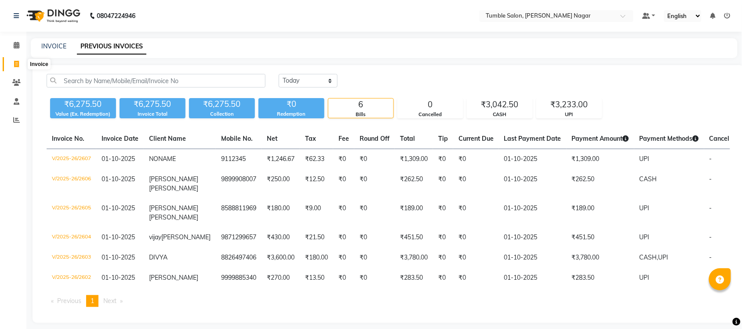
click at [16, 65] on icon at bounding box center [16, 64] width 5 height 7
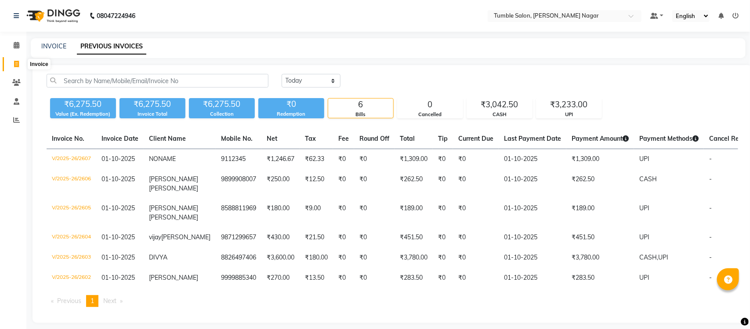
select select "8207"
select select "service"
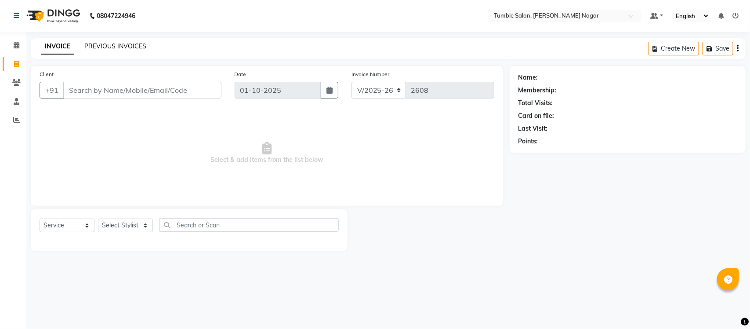
click at [112, 48] on link "PREVIOUS INVOICES" at bounding box center [115, 46] width 62 height 8
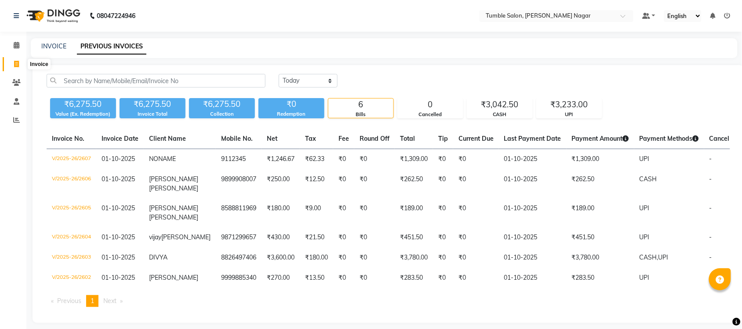
click at [12, 63] on span at bounding box center [16, 64] width 15 height 10
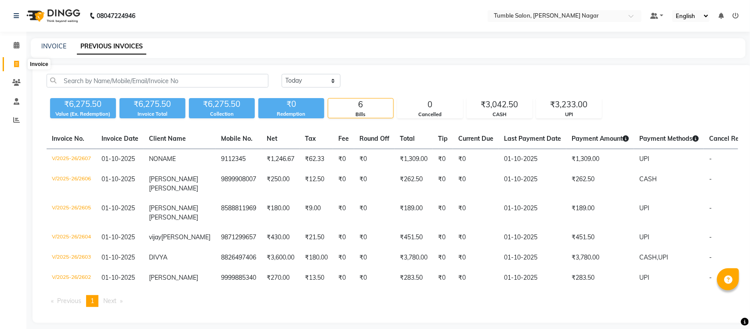
select select "8207"
select select "service"
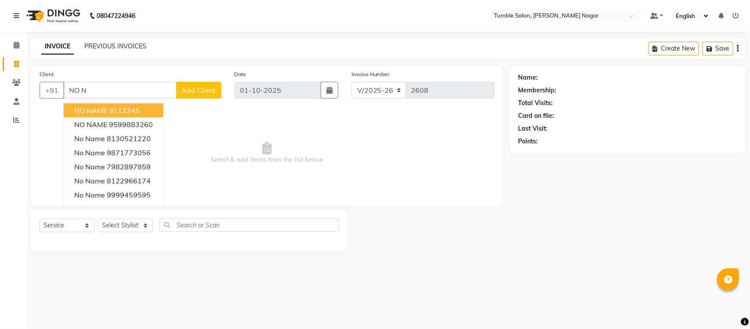
click at [144, 106] on button "NO NAME 9112345" at bounding box center [114, 110] width 100 height 14
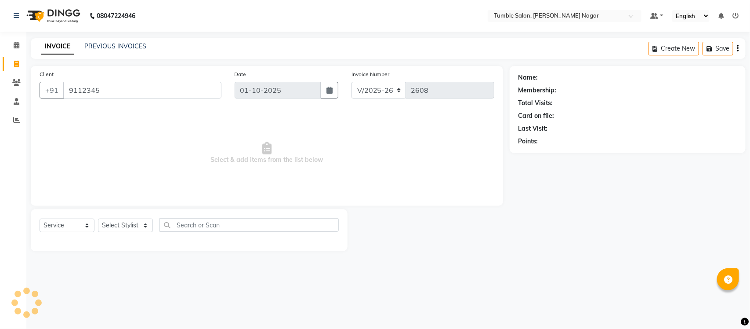
type input "9112345"
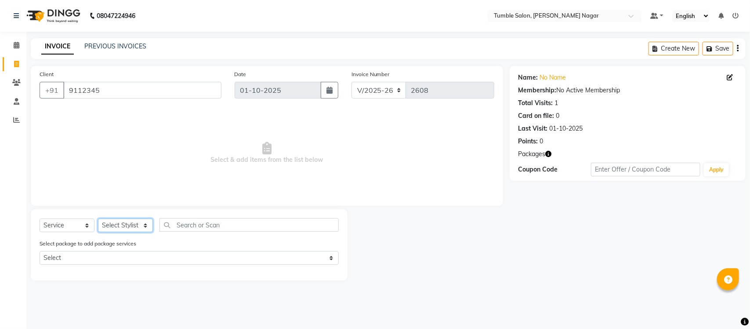
click at [145, 225] on select "Select Stylist Finance id [PERSON_NAME] [PERSON_NAME] [PERSON_NAME] [PERSON_NAM…" at bounding box center [125, 225] width 55 height 14
select select "77846"
click at [98, 218] on select "Select Stylist Finance id [PERSON_NAME] [PERSON_NAME] [PERSON_NAME] [PERSON_NAM…" at bounding box center [125, 225] width 55 height 14
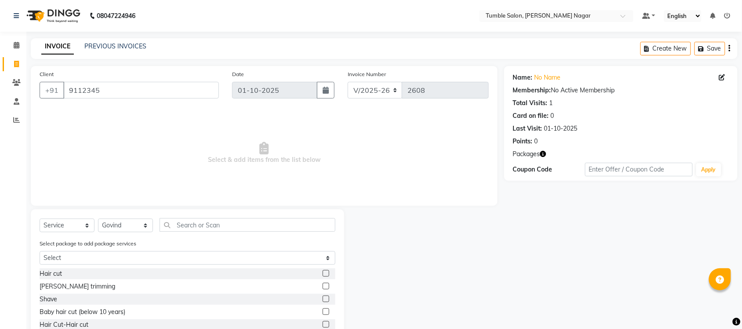
click at [323, 270] on label at bounding box center [326, 273] width 7 height 7
click at [323, 271] on input "checkbox" at bounding box center [326, 274] width 6 height 6
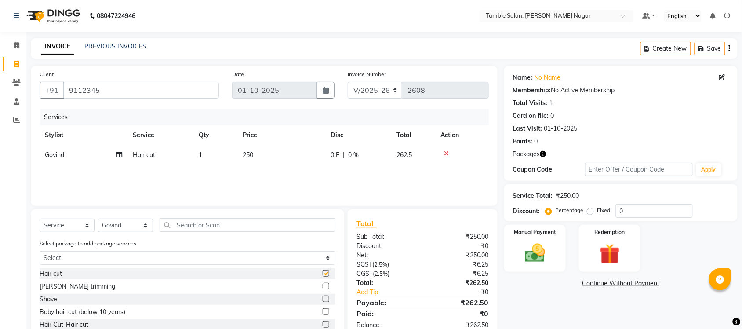
checkbox input "false"
click at [447, 150] on icon at bounding box center [446, 153] width 5 height 6
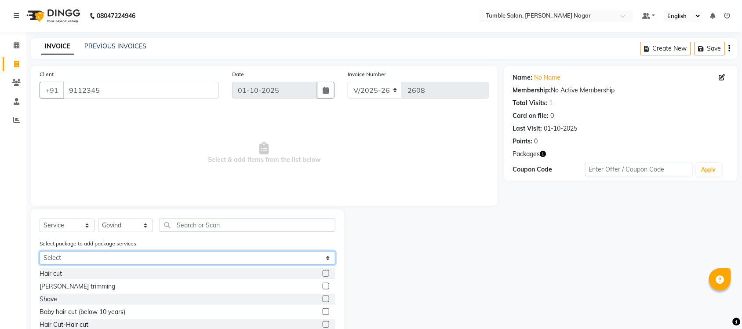
click at [328, 254] on select "Select SILVER PACKAGE FOR MEN" at bounding box center [188, 258] width 296 height 14
select select "1: Object"
click at [40, 251] on select "Select SILVER PACKAGE FOR MEN" at bounding box center [188, 258] width 296 height 14
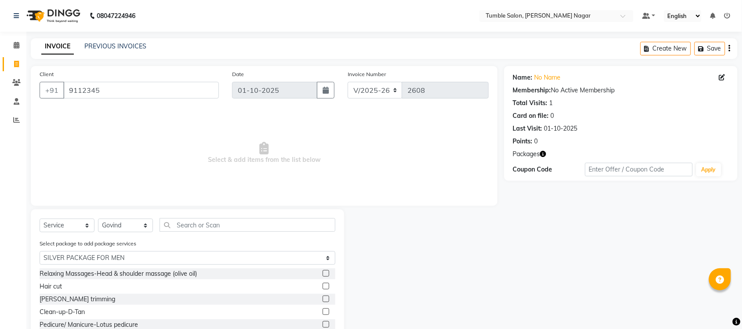
click at [326, 285] on label at bounding box center [326, 286] width 7 height 7
click at [326, 285] on input "checkbox" at bounding box center [326, 287] width 6 height 6
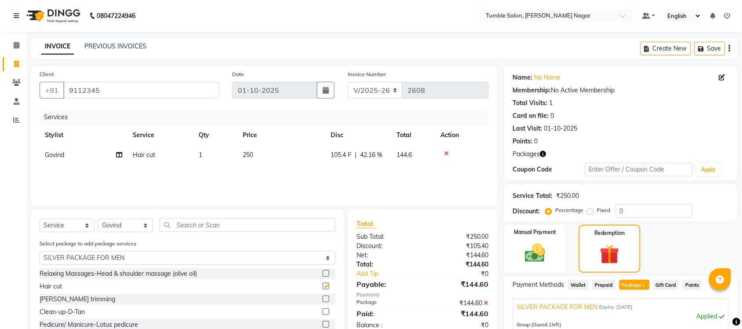
checkbox input "false"
click at [60, 155] on span "Govind" at bounding box center [54, 155] width 19 height 8
select select "77846"
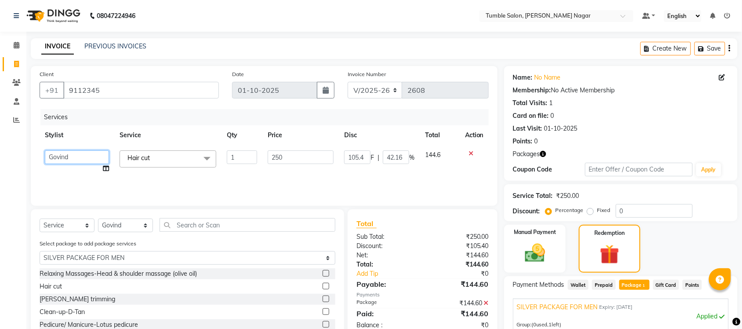
click at [60, 155] on select "Finance id [PERSON_NAME] Govind [PERSON_NAME] Krishna [PERSON_NAME] [PERSON_NAM…" at bounding box center [77, 157] width 64 height 14
select select "77847"
click at [326, 296] on label at bounding box center [326, 298] width 7 height 7
click at [326, 296] on input "checkbox" at bounding box center [326, 299] width 6 height 6
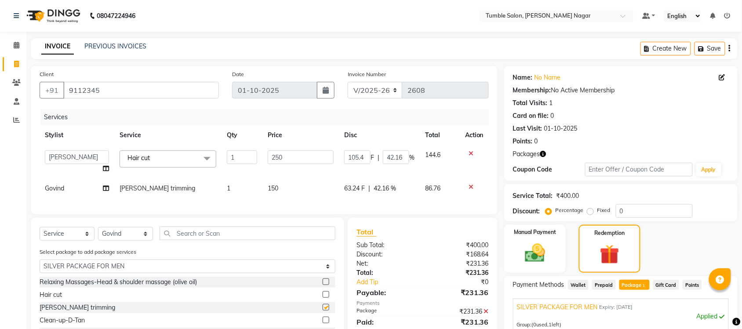
checkbox input "false"
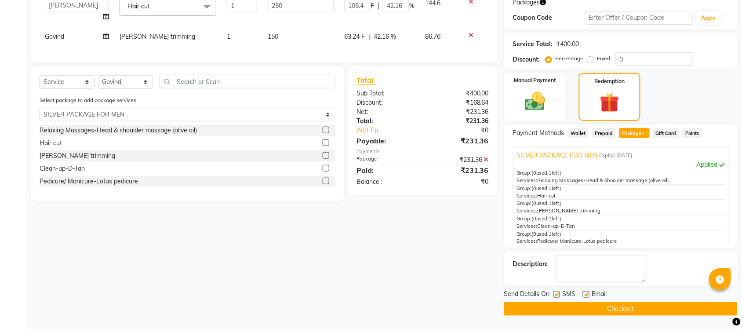
click at [326, 133] on label at bounding box center [326, 130] width 7 height 7
click at [326, 133] on input "checkbox" at bounding box center [326, 130] width 6 height 6
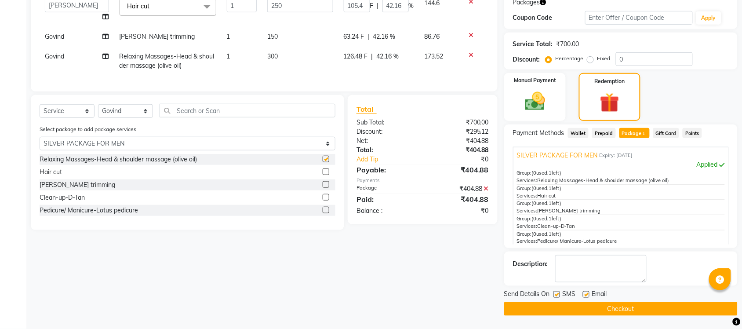
checkbox input "false"
click at [324, 200] on label at bounding box center [326, 197] width 7 height 7
click at [324, 200] on input "checkbox" at bounding box center [326, 198] width 6 height 6
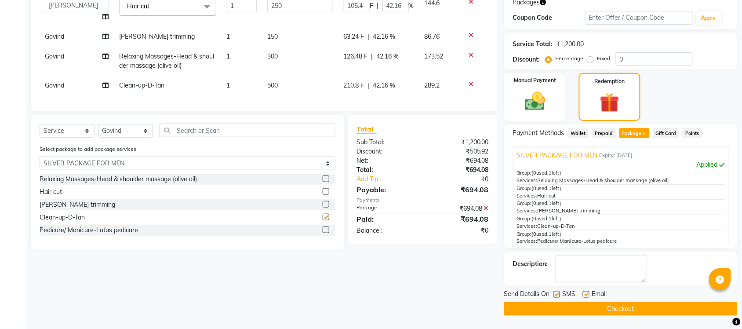
checkbox input "false"
click at [326, 233] on label at bounding box center [326, 229] width 7 height 7
click at [326, 233] on input "checkbox" at bounding box center [326, 230] width 6 height 6
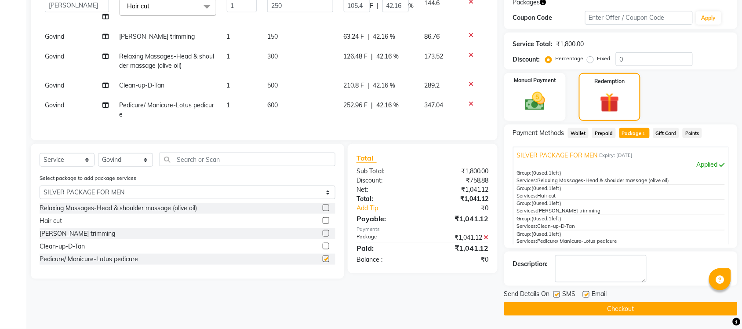
checkbox input "false"
click at [623, 308] on button "Checkout" at bounding box center [620, 309] width 233 height 14
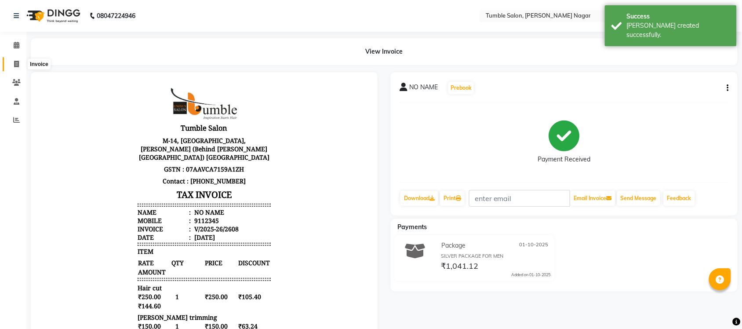
click at [15, 64] on icon at bounding box center [16, 64] width 5 height 7
select select "service"
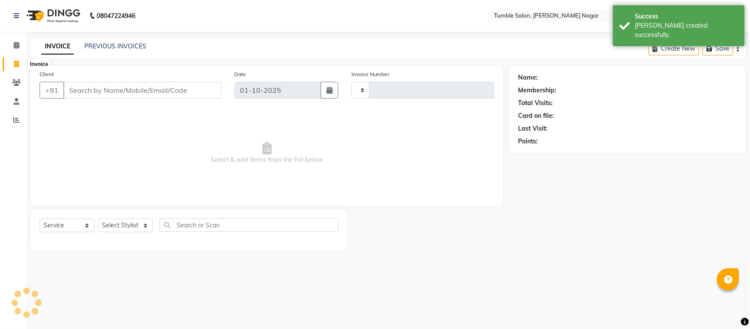
type input "2609"
select select "8207"
click at [99, 45] on link "PREVIOUS INVOICES" at bounding box center [115, 46] width 62 height 8
